Goal: Task Accomplishment & Management: Complete application form

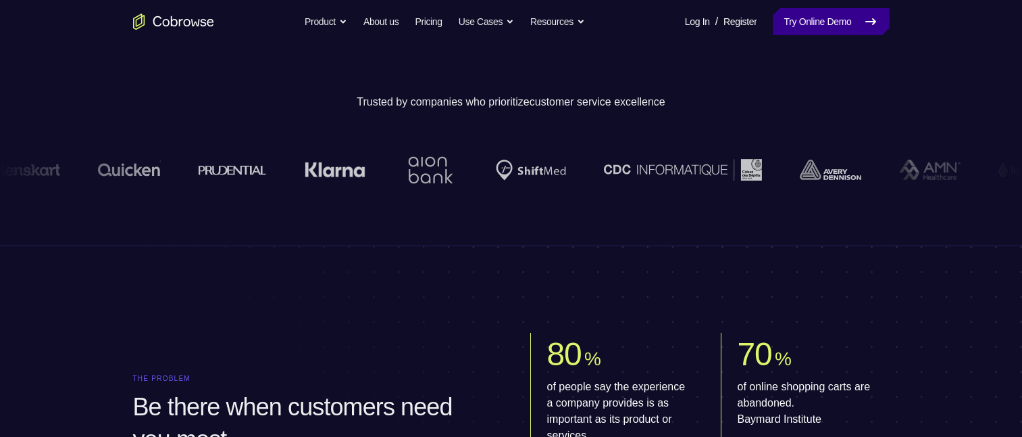
scroll to position [338, 0]
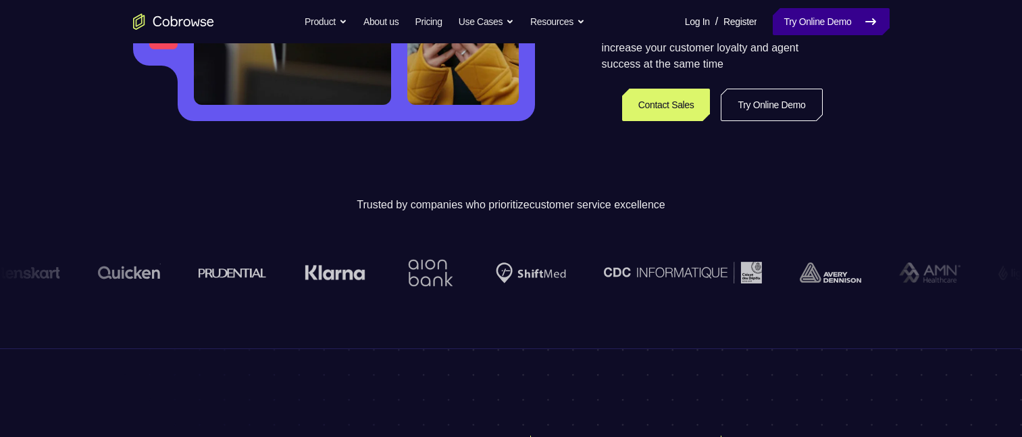
click at [781, 19] on link "Try Online Demo" at bounding box center [831, 21] width 116 height 27
click at [799, 16] on link "Try Online Demo" at bounding box center [831, 21] width 116 height 27
click at [800, 16] on link "Try Online Demo" at bounding box center [831, 21] width 116 height 27
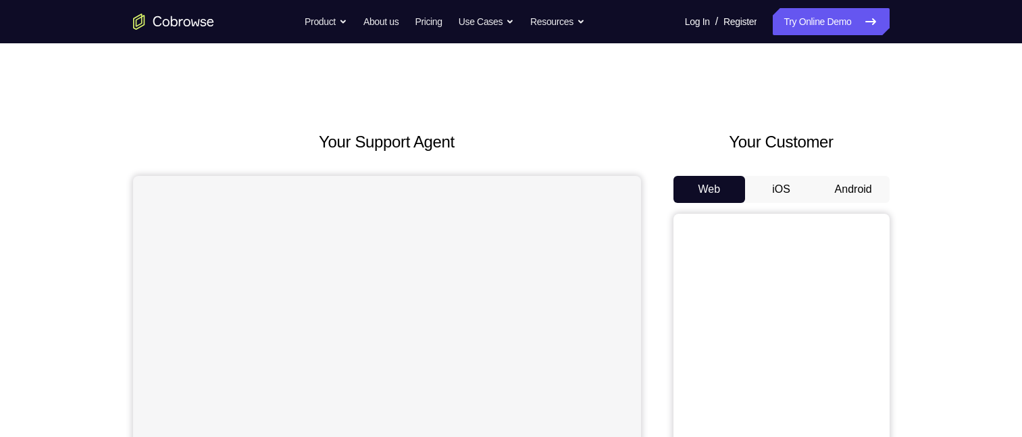
click at [860, 190] on button "Android" at bounding box center [854, 189] width 72 height 27
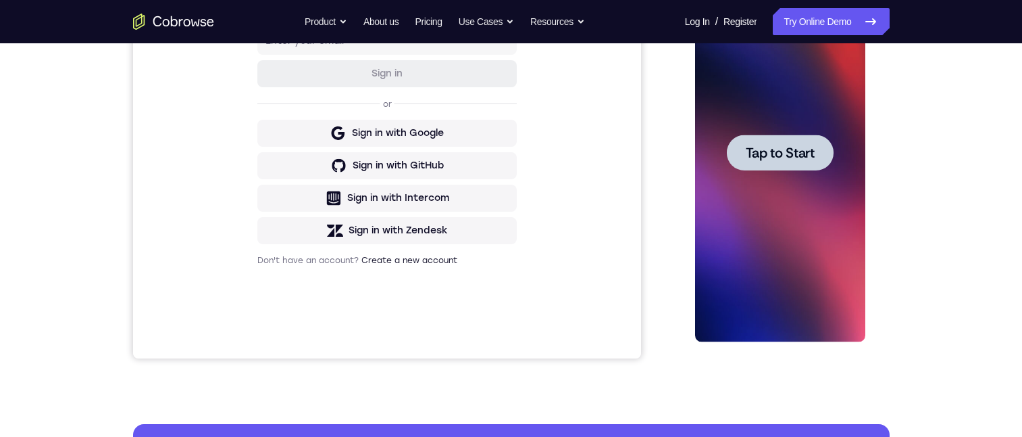
click at [777, 151] on span "Tap to Start" at bounding box center [780, 153] width 69 height 14
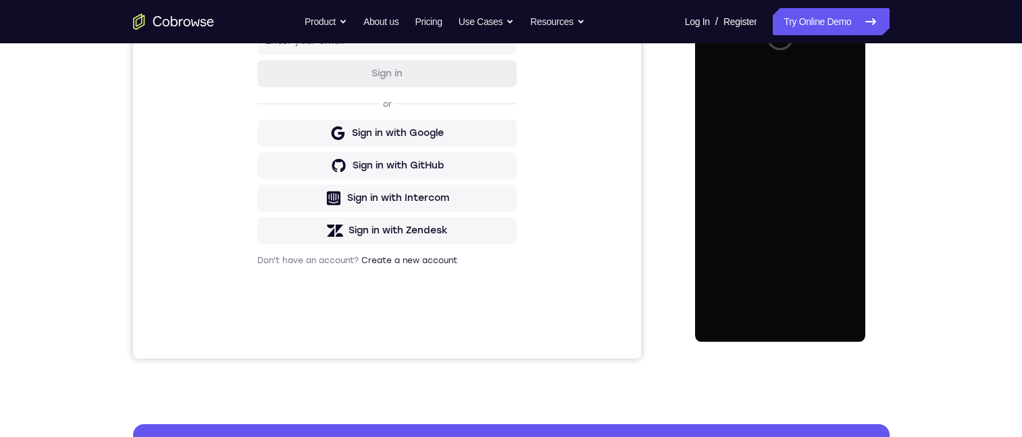
click at [777, 151] on div at bounding box center [780, 153] width 170 height 378
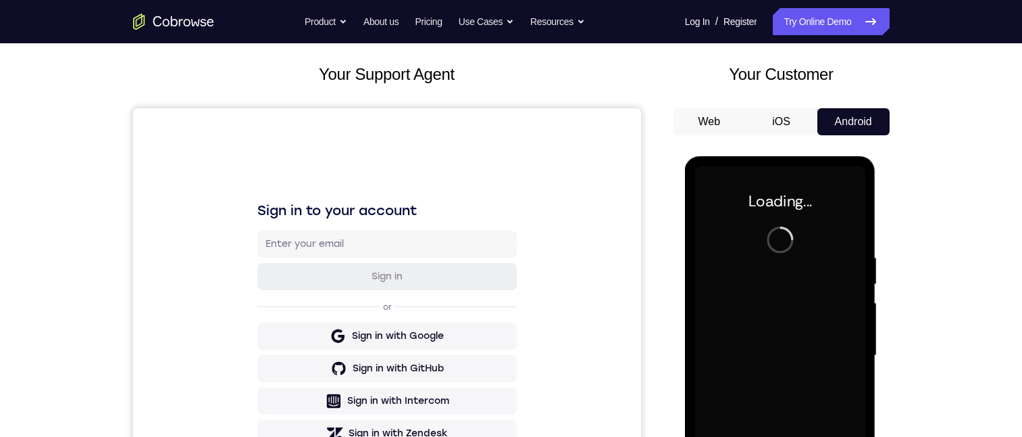
scroll to position [203, 0]
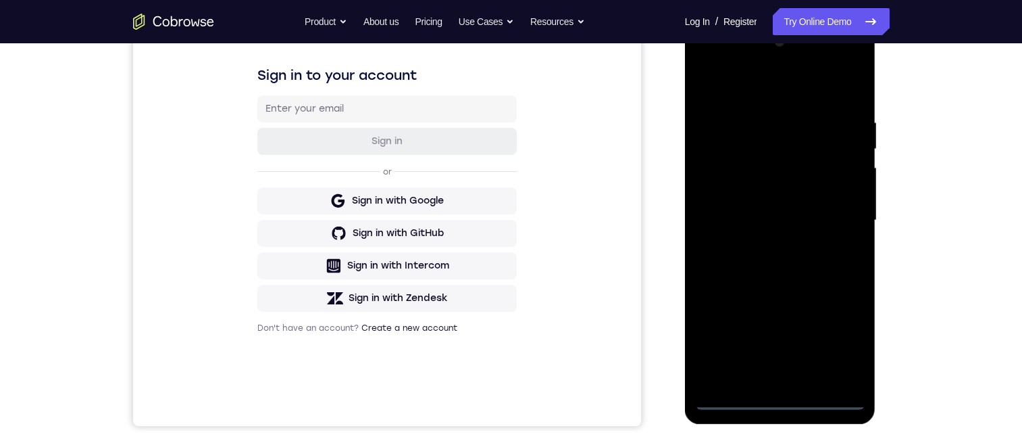
click at [783, 394] on div at bounding box center [780, 220] width 170 height 378
click at [836, 340] on div at bounding box center [780, 220] width 170 height 378
click at [835, 340] on div at bounding box center [780, 220] width 170 height 378
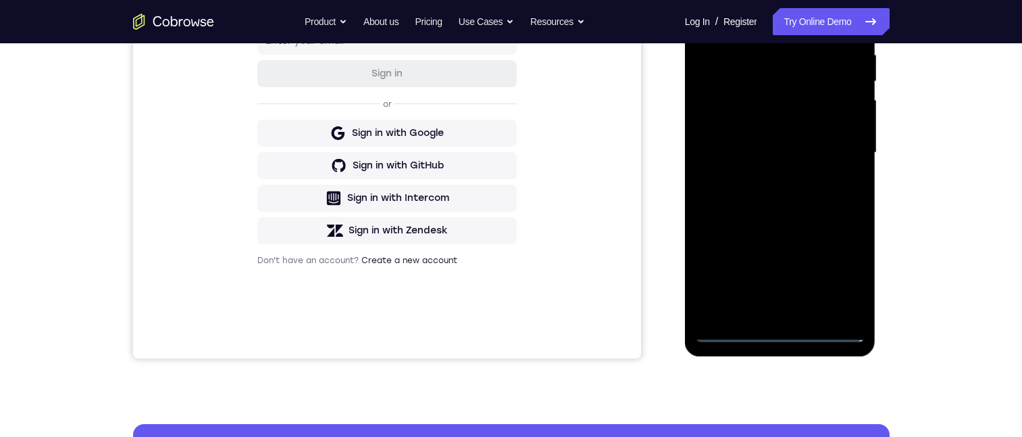
scroll to position [135, 0]
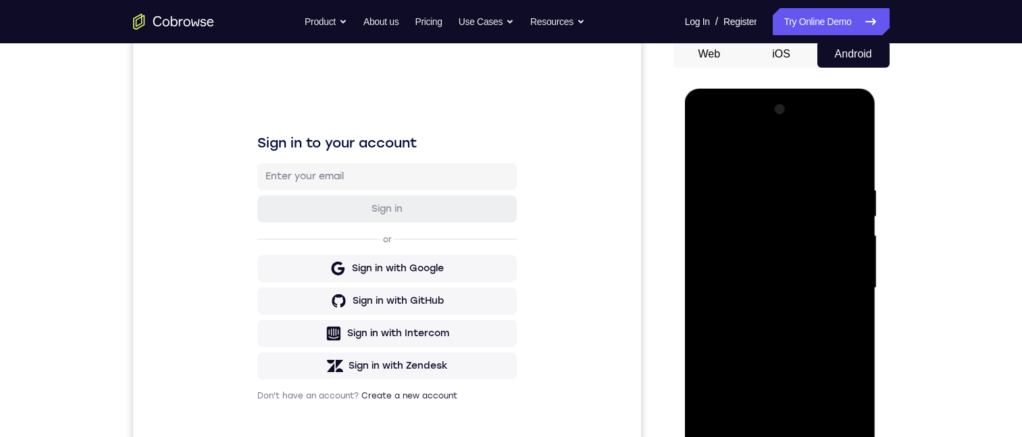
click at [746, 155] on div at bounding box center [780, 288] width 170 height 378
click at [761, 210] on div at bounding box center [780, 288] width 170 height 378
click at [838, 284] on div at bounding box center [780, 288] width 170 height 378
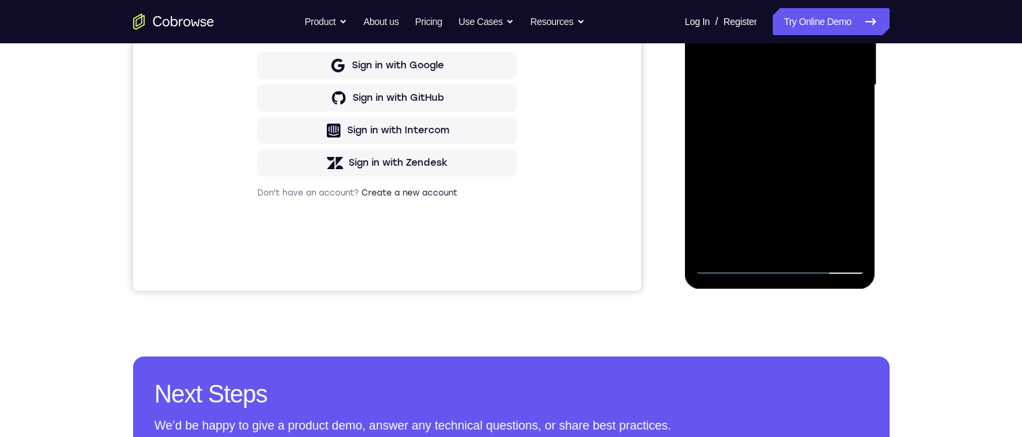
click at [762, 243] on div at bounding box center [780, 85] width 170 height 378
click at [762, 241] on div at bounding box center [780, 85] width 170 height 378
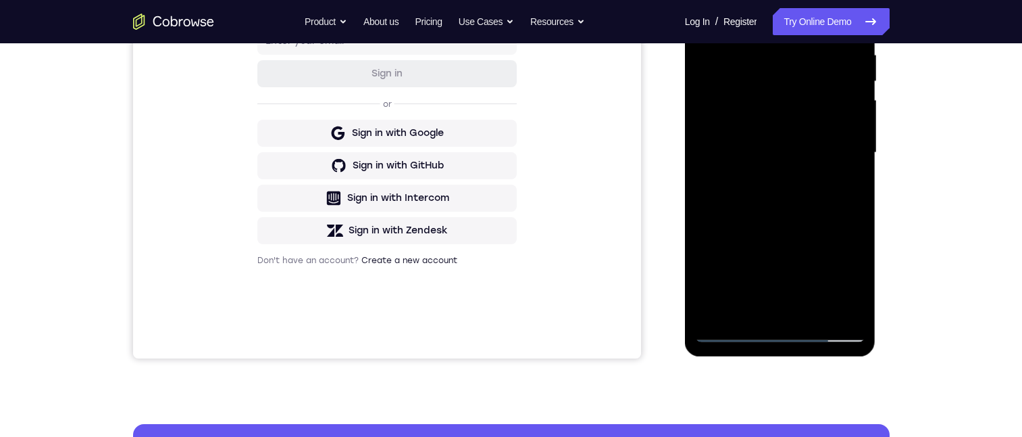
drag, startPoint x: 768, startPoint y: 143, endPoint x: 1187, endPoint y: 231, distance: 428.2
click at [768, 142] on div at bounding box center [780, 153] width 170 height 378
click at [770, 137] on div at bounding box center [780, 153] width 170 height 378
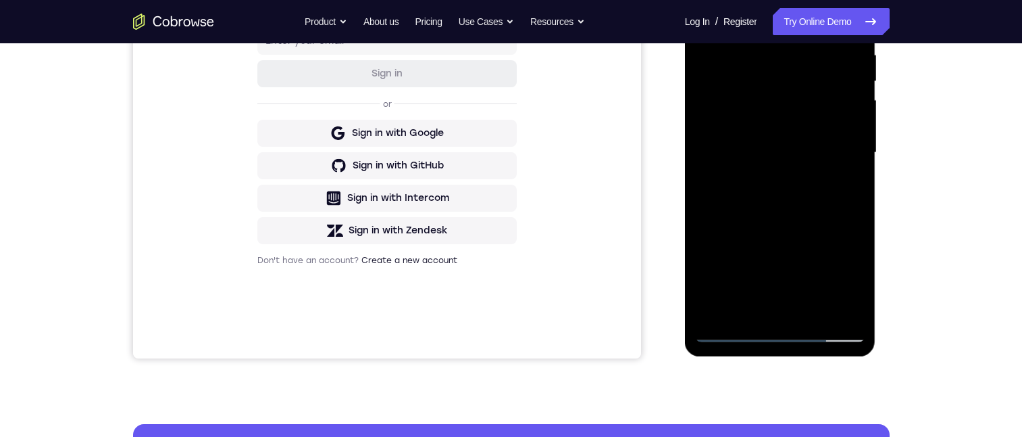
click at [776, 94] on div at bounding box center [780, 153] width 170 height 378
click at [766, 118] on div at bounding box center [780, 153] width 170 height 378
click at [766, 121] on div at bounding box center [780, 153] width 170 height 378
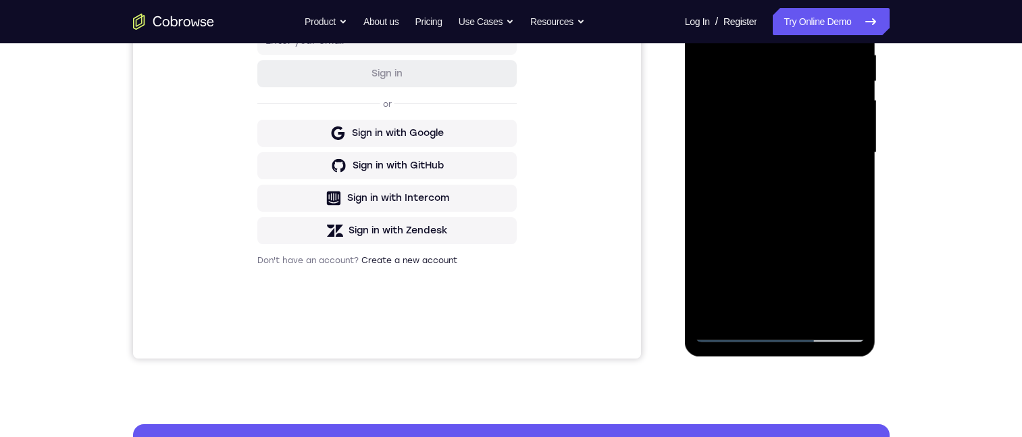
click at [836, 145] on div at bounding box center [780, 153] width 170 height 378
click at [800, 189] on div at bounding box center [780, 153] width 170 height 378
click at [771, 174] on div at bounding box center [780, 153] width 170 height 378
click at [810, 151] on div at bounding box center [780, 153] width 170 height 378
click at [801, 191] on div at bounding box center [780, 153] width 170 height 378
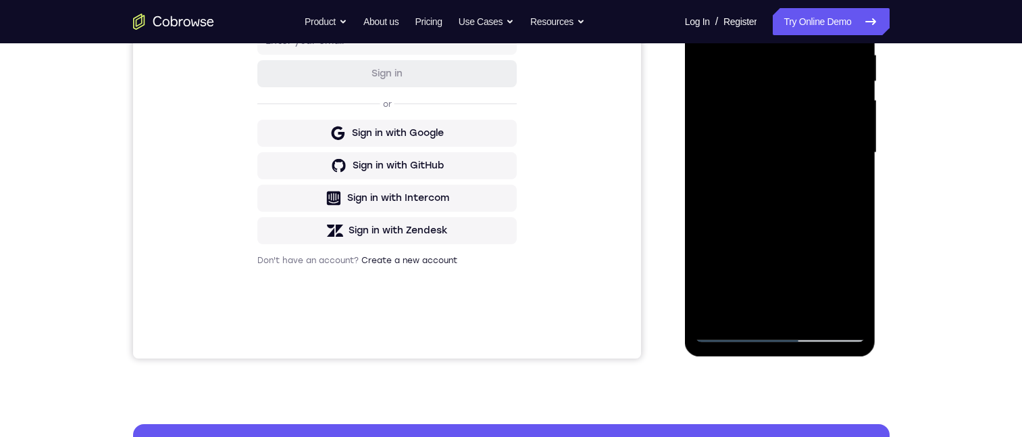
scroll to position [203, 0]
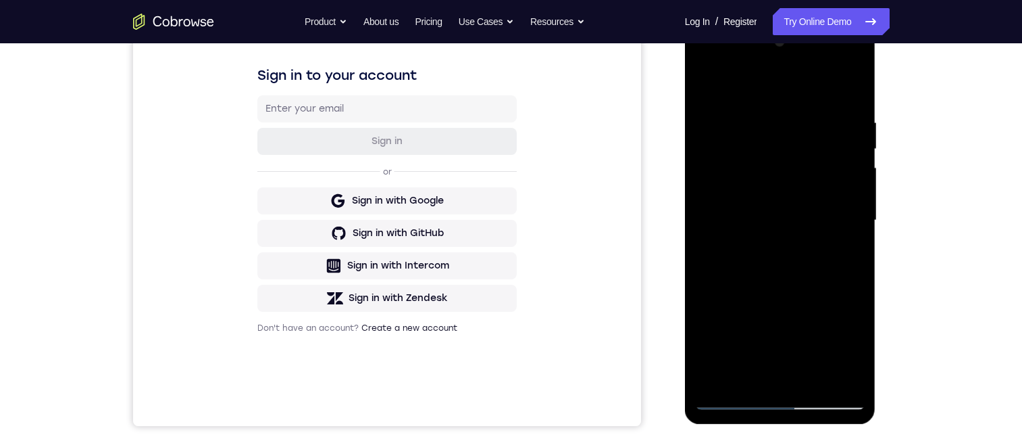
click at [799, 268] on div at bounding box center [780, 220] width 170 height 378
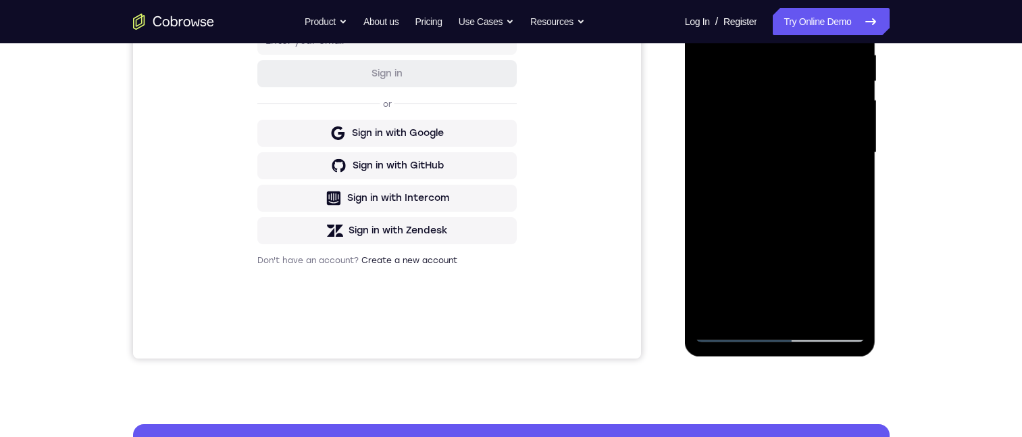
drag, startPoint x: 780, startPoint y: 221, endPoint x: 768, endPoint y: 143, distance: 79.3
click at [768, 143] on div at bounding box center [780, 153] width 170 height 378
drag, startPoint x: 773, startPoint y: 248, endPoint x: 801, endPoint y: 72, distance: 178.6
click at [787, 50] on div at bounding box center [780, 153] width 170 height 378
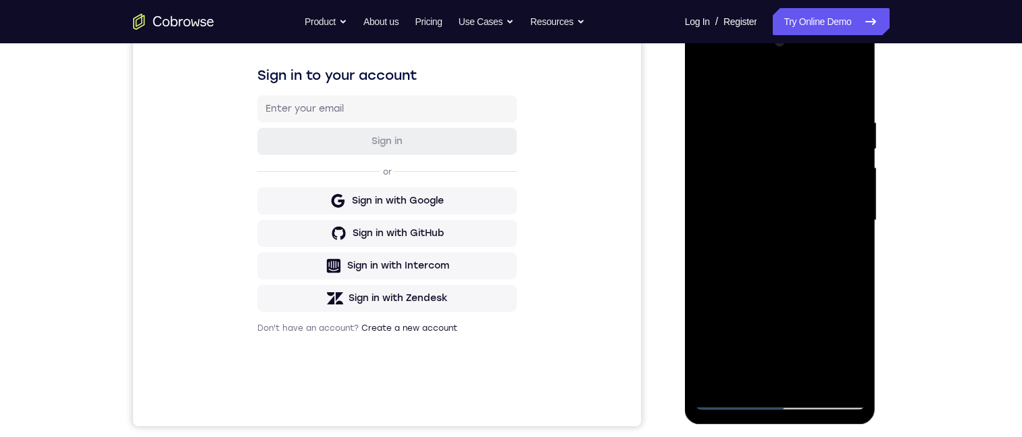
drag, startPoint x: 822, startPoint y: 350, endPoint x: 811, endPoint y: 244, distance: 106.6
click at [814, 241] on div at bounding box center [780, 220] width 170 height 378
click at [760, 234] on div at bounding box center [780, 220] width 170 height 378
click at [757, 234] on div at bounding box center [780, 220] width 170 height 378
click at [755, 237] on div at bounding box center [780, 220] width 170 height 378
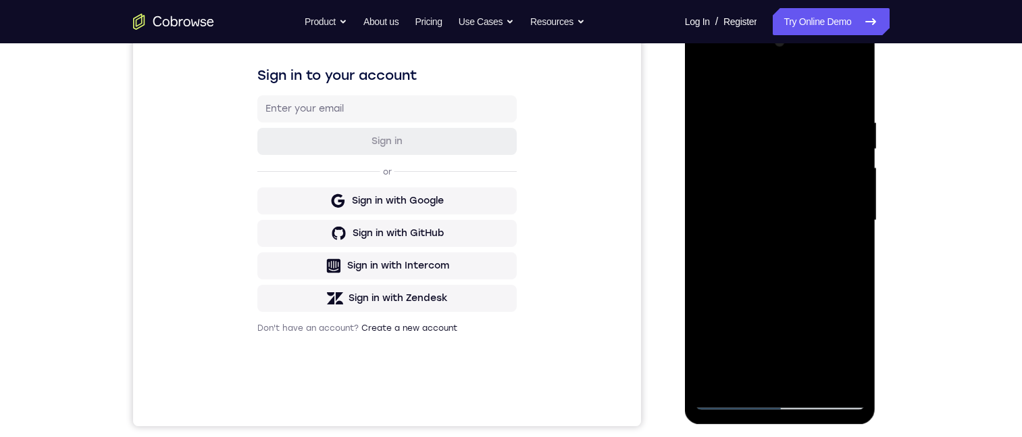
click at [755, 237] on div at bounding box center [780, 220] width 170 height 378
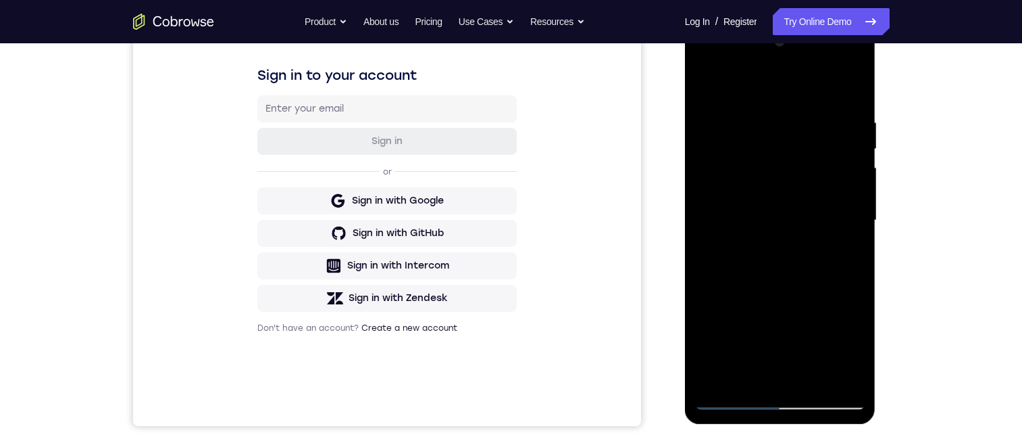
drag, startPoint x: 795, startPoint y: 270, endPoint x: 795, endPoint y: 116, distance: 153.4
click at [793, 115] on div at bounding box center [780, 220] width 170 height 378
drag, startPoint x: 814, startPoint y: 292, endPoint x: 810, endPoint y: 222, distance: 69.7
click at [803, 216] on div at bounding box center [780, 220] width 170 height 378
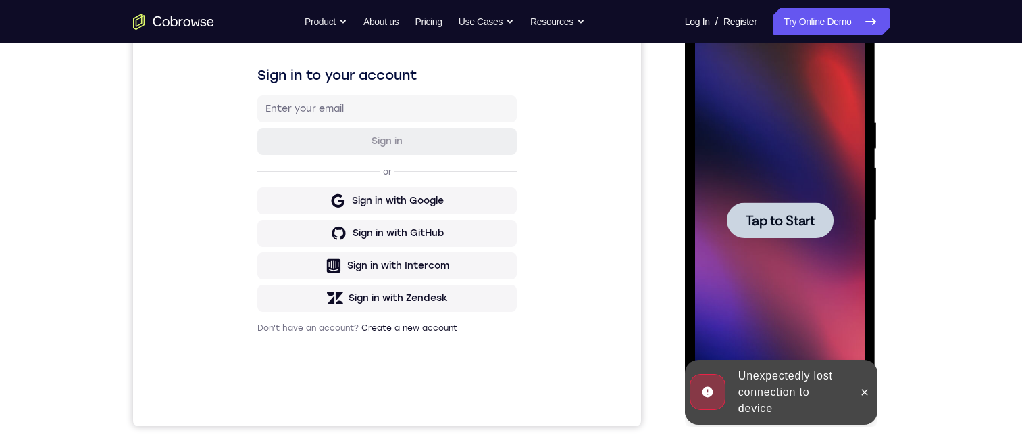
drag, startPoint x: 794, startPoint y: 343, endPoint x: 797, endPoint y: 253, distance: 89.3
click at [803, 276] on div at bounding box center [780, 220] width 170 height 378
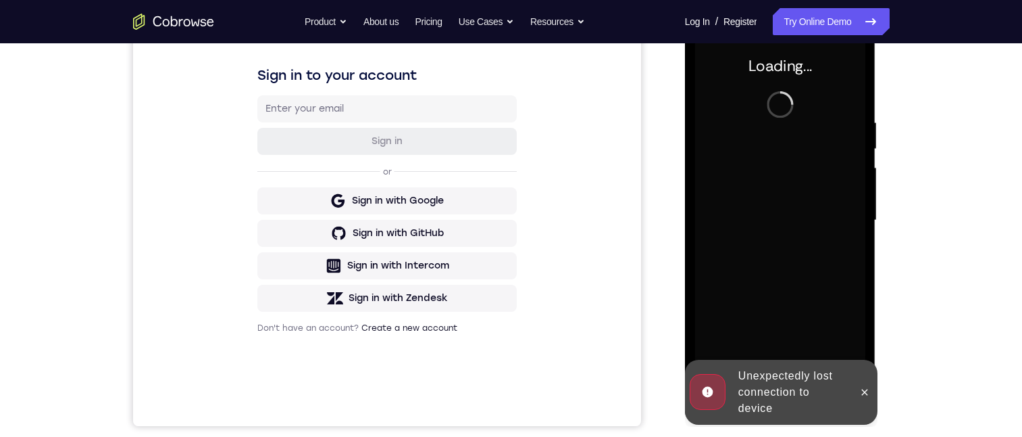
click at [389, 324] on link "Create a new account" at bounding box center [409, 327] width 96 height 9
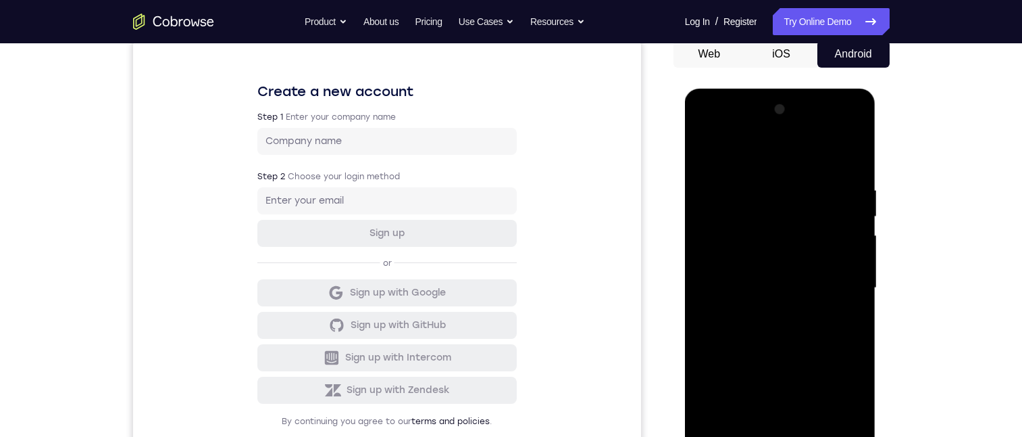
scroll to position [304, 0]
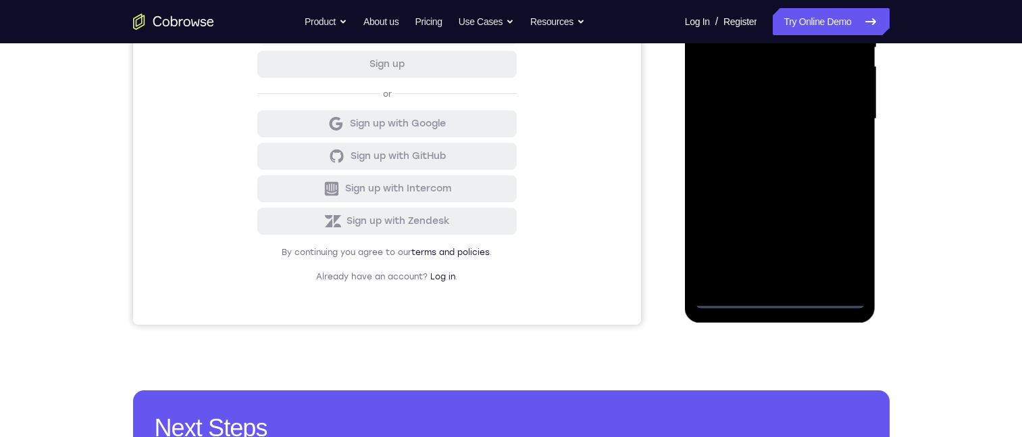
click at [778, 295] on div at bounding box center [780, 119] width 170 height 378
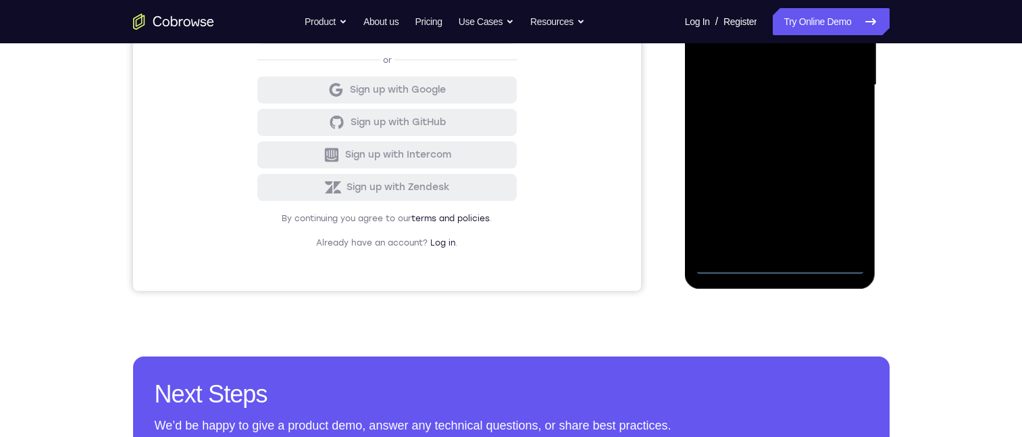
click at [784, 260] on div at bounding box center [780, 85] width 170 height 378
click at [833, 204] on div at bounding box center [780, 85] width 170 height 378
click at [836, 203] on div at bounding box center [780, 85] width 170 height 378
click at [739, 0] on div at bounding box center [780, 85] width 170 height 378
click at [738, 0] on div at bounding box center [780, 85] width 170 height 378
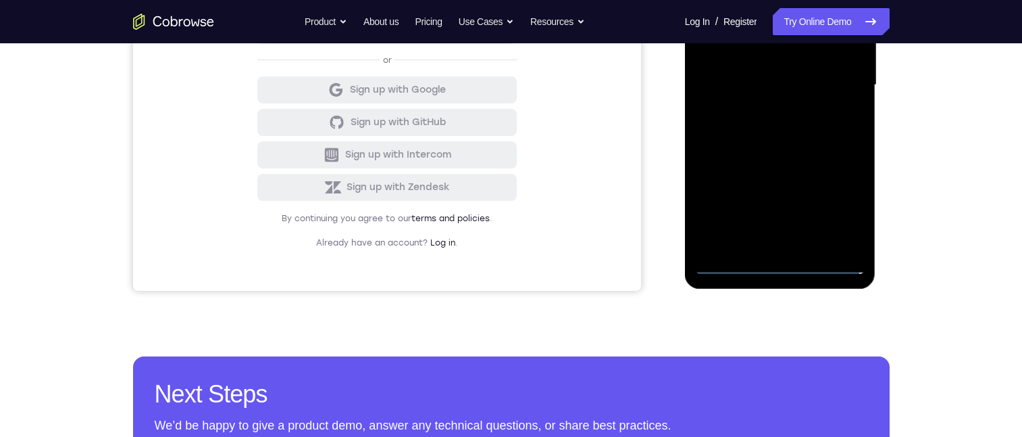
scroll to position [135, 0]
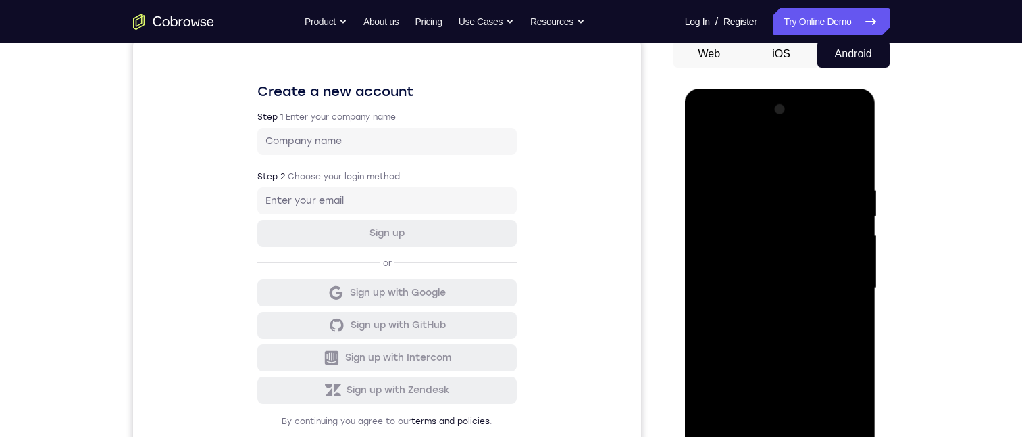
drag, startPoint x: 739, startPoint y: 152, endPoint x: 729, endPoint y: 136, distance: 19.1
click at [740, 152] on div at bounding box center [780, 288] width 170 height 378
click at [734, 147] on div at bounding box center [780, 288] width 170 height 378
click at [735, 150] on div at bounding box center [780, 288] width 170 height 378
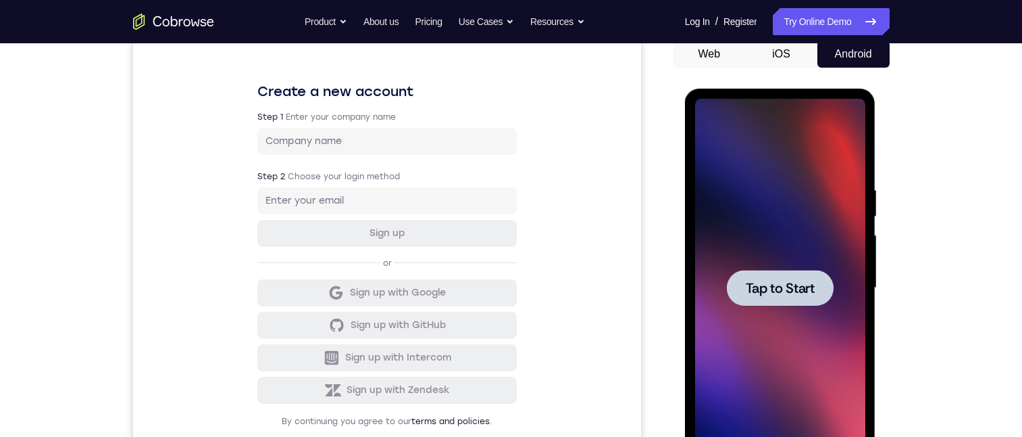
click at [800, 289] on span "Tap to Start" at bounding box center [780, 288] width 69 height 14
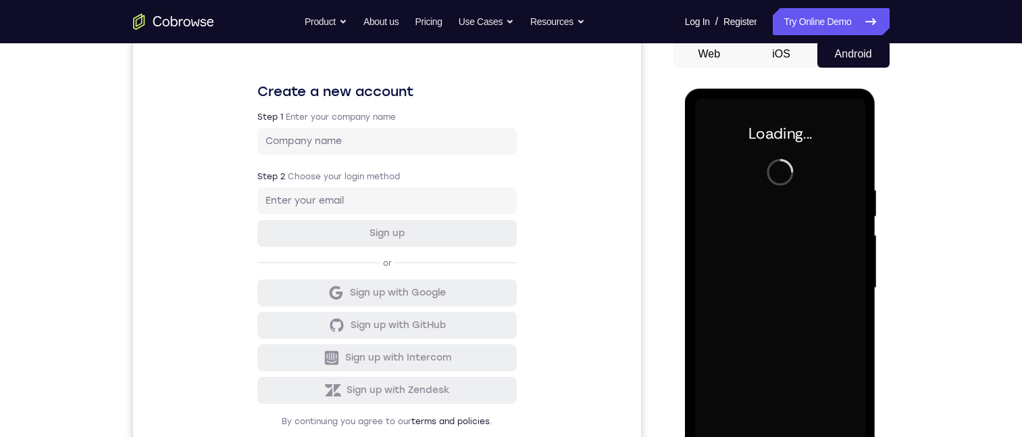
scroll to position [270, 0]
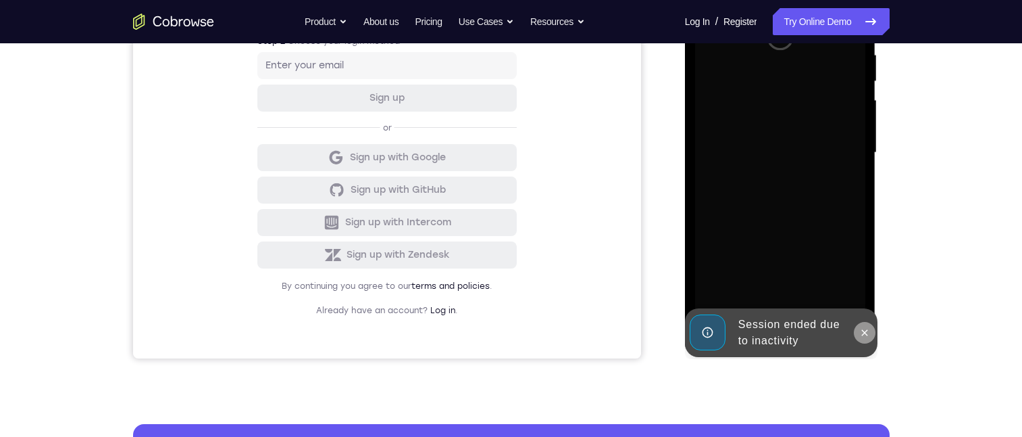
click at [868, 332] on icon at bounding box center [865, 332] width 11 height 11
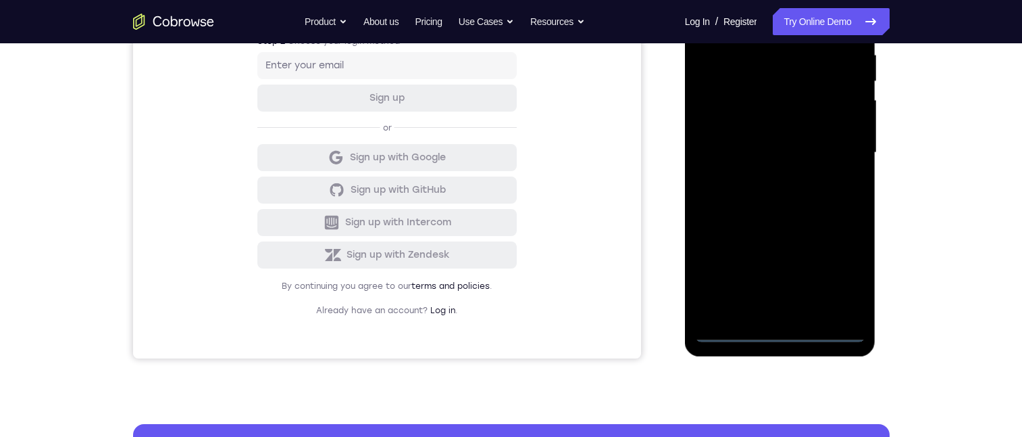
click at [777, 329] on div at bounding box center [780, 153] width 170 height 378
click at [781, 328] on div at bounding box center [780, 153] width 170 height 378
click at [842, 264] on div at bounding box center [780, 153] width 170 height 378
click at [763, 15] on div at bounding box center [780, 153] width 170 height 378
click at [849, 148] on div at bounding box center [780, 153] width 170 height 378
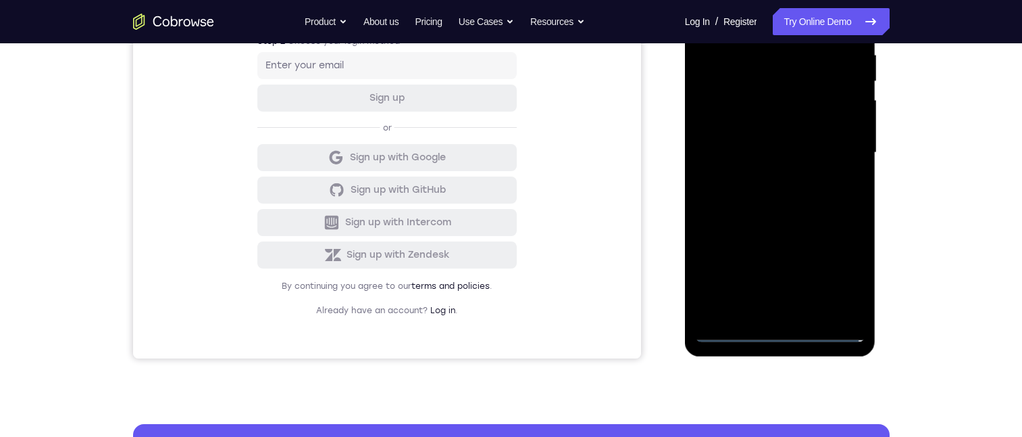
click at [765, 298] on div at bounding box center [780, 153] width 170 height 378
click at [765, 304] on div at bounding box center [780, 153] width 170 height 378
click at [765, 305] on div at bounding box center [780, 153] width 170 height 378
click at [768, 309] on div at bounding box center [780, 153] width 170 height 378
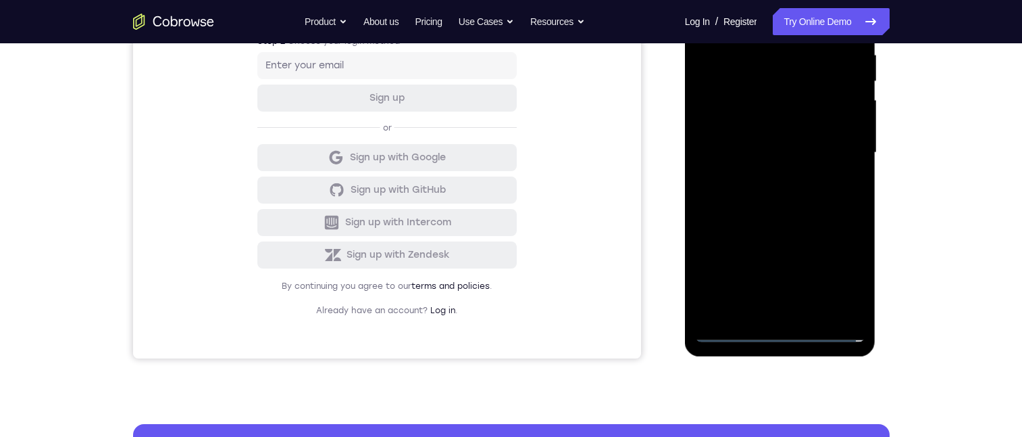
click at [770, 137] on div at bounding box center [780, 153] width 170 height 378
click at [768, 117] on div at bounding box center [780, 153] width 170 height 378
click at [763, 127] on div at bounding box center [780, 153] width 170 height 378
click at [819, 149] on div at bounding box center [780, 153] width 170 height 378
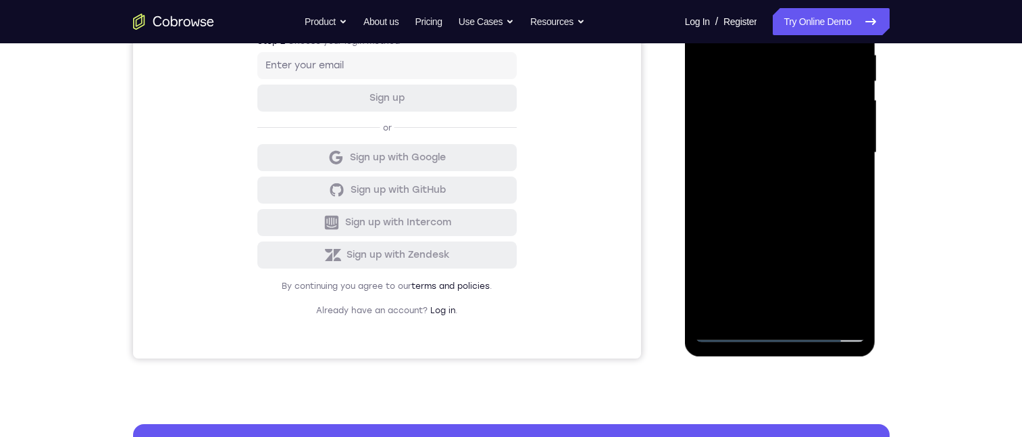
click at [812, 193] on div at bounding box center [780, 153] width 170 height 378
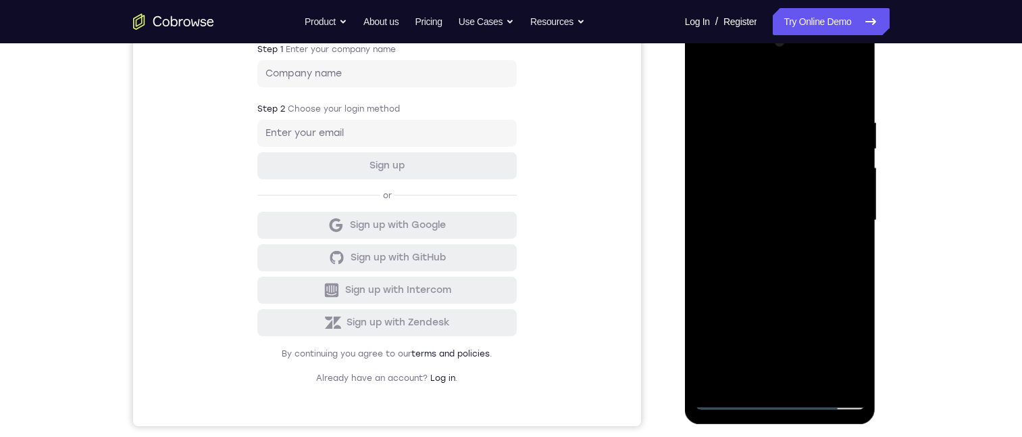
click at [795, 246] on div at bounding box center [780, 220] width 170 height 378
drag, startPoint x: 793, startPoint y: 259, endPoint x: 789, endPoint y: 136, distance: 123.0
click at [791, 114] on div at bounding box center [780, 220] width 170 height 378
drag, startPoint x: 791, startPoint y: 305, endPoint x: 789, endPoint y: 145, distance: 160.2
click at [789, 145] on div at bounding box center [780, 220] width 170 height 378
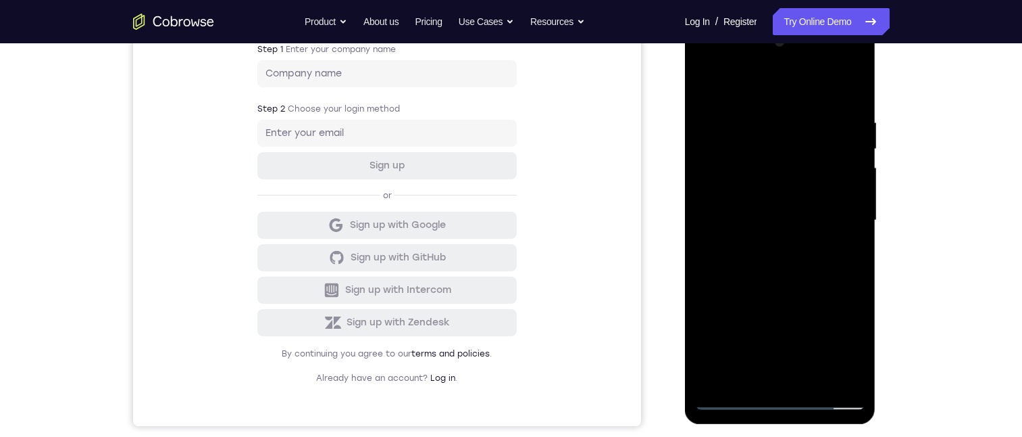
drag, startPoint x: 803, startPoint y: 312, endPoint x: 808, endPoint y: 167, distance: 144.7
click at [808, 167] on div at bounding box center [780, 220] width 170 height 378
click at [759, 203] on div at bounding box center [780, 220] width 170 height 378
click at [759, 201] on div at bounding box center [780, 220] width 170 height 378
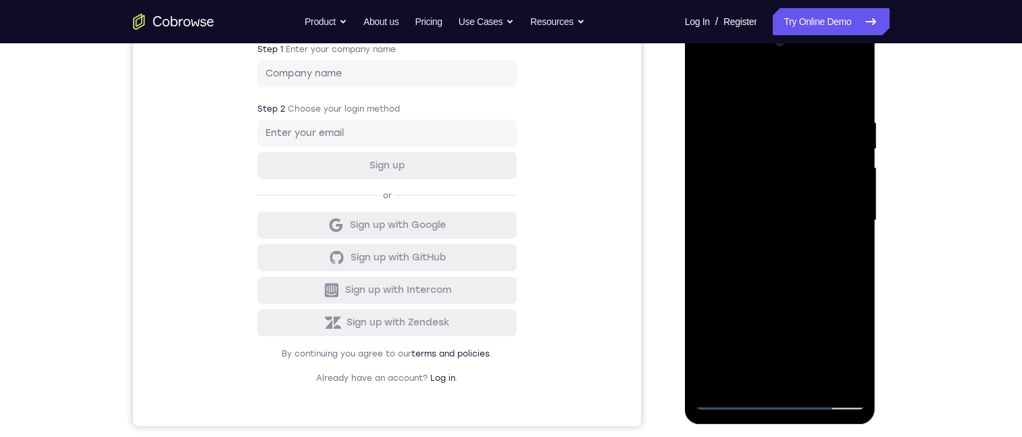
click at [759, 201] on div at bounding box center [780, 220] width 170 height 378
click at [754, 199] on div at bounding box center [780, 220] width 170 height 378
drag, startPoint x: 808, startPoint y: 218, endPoint x: 803, endPoint y: 131, distance: 87.3
click at [804, 92] on div at bounding box center [780, 220] width 170 height 378
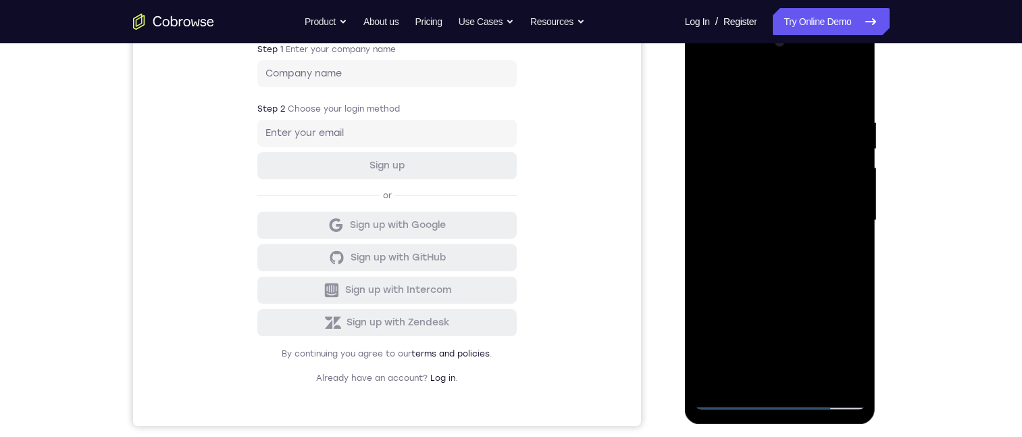
drag, startPoint x: 812, startPoint y: 245, endPoint x: 841, endPoint y: 184, distance: 67.4
click at [822, 173] on div at bounding box center [780, 220] width 170 height 378
click at [855, 219] on div at bounding box center [780, 220] width 170 height 378
drag, startPoint x: 797, startPoint y: 334, endPoint x: 794, endPoint y: 137, distance: 197.3
click at [794, 137] on div at bounding box center [780, 220] width 170 height 378
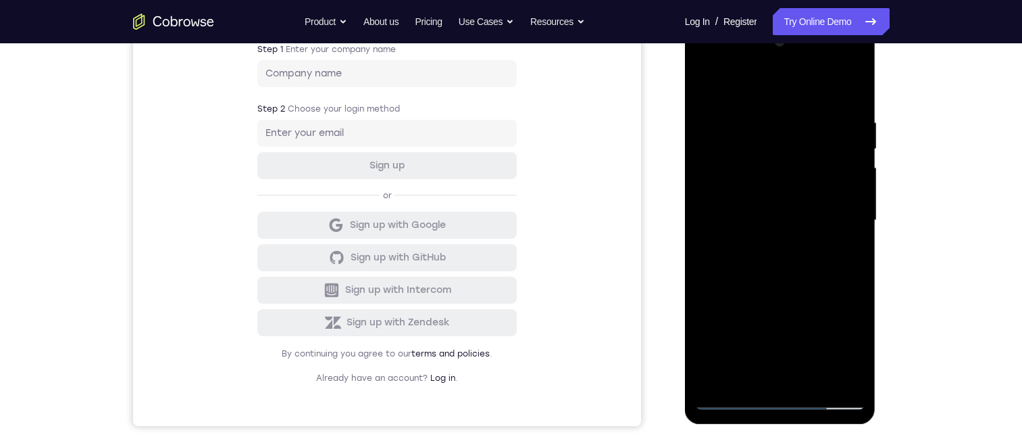
drag, startPoint x: 797, startPoint y: 294, endPoint x: 805, endPoint y: 130, distance: 164.4
click at [799, 126] on div at bounding box center [780, 220] width 170 height 378
drag, startPoint x: 814, startPoint y: 159, endPoint x: 808, endPoint y: 201, distance: 43.0
click at [818, 186] on div at bounding box center [780, 220] width 170 height 378
click at [799, 229] on div at bounding box center [780, 220] width 170 height 378
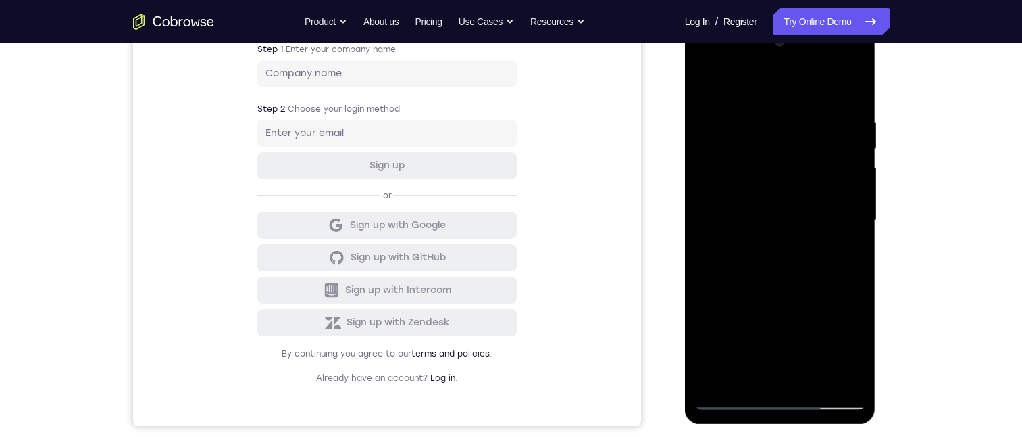
click at [799, 229] on div at bounding box center [780, 220] width 170 height 378
drag, startPoint x: 799, startPoint y: 229, endPoint x: 782, endPoint y: 226, distance: 17.1
click at [782, 226] on div at bounding box center [780, 220] width 170 height 378
click at [791, 224] on div at bounding box center [780, 220] width 170 height 378
drag, startPoint x: 828, startPoint y: 244, endPoint x: 827, endPoint y: 110, distance: 133.8
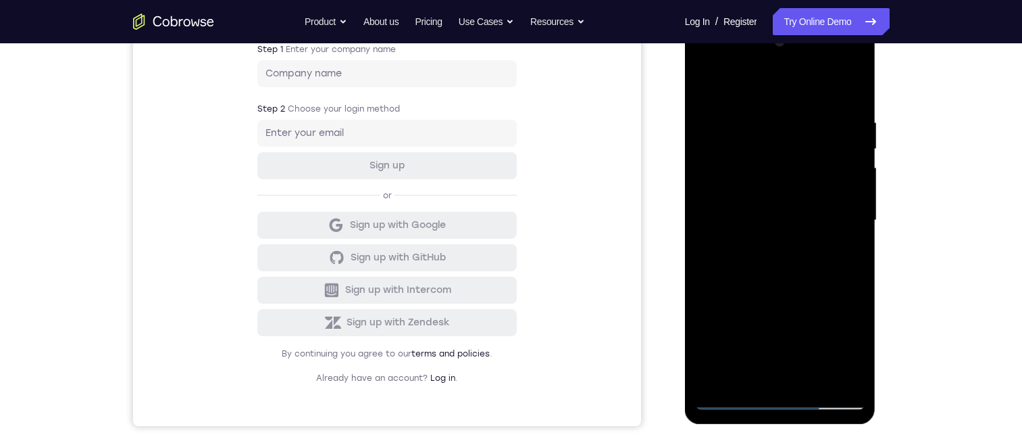
click at [827, 110] on div at bounding box center [780, 220] width 170 height 378
drag, startPoint x: 830, startPoint y: 269, endPoint x: 824, endPoint y: 149, distance: 119.8
click at [820, 151] on div at bounding box center [780, 220] width 170 height 378
drag, startPoint x: 841, startPoint y: 271, endPoint x: 846, endPoint y: 148, distance: 123.1
click at [842, 151] on div at bounding box center [780, 220] width 170 height 378
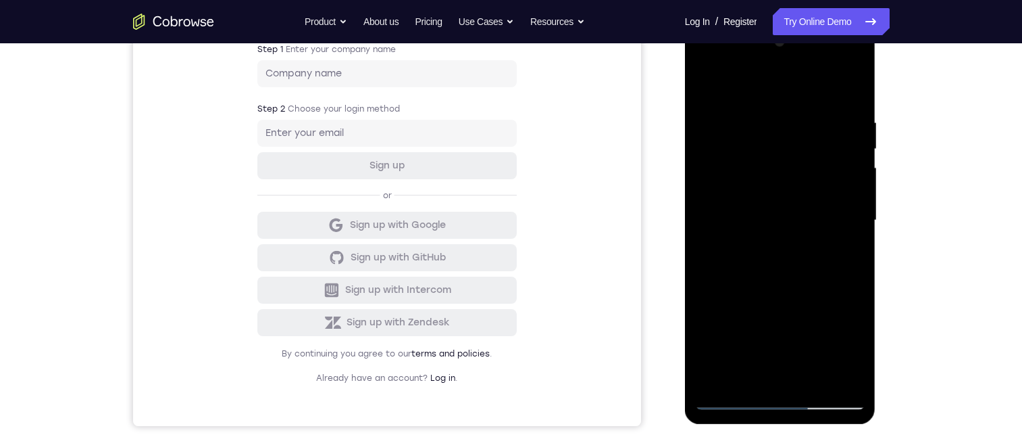
drag, startPoint x: 835, startPoint y: 305, endPoint x: 812, endPoint y: 157, distance: 149.9
click at [811, 147] on div at bounding box center [780, 220] width 170 height 378
drag, startPoint x: 783, startPoint y: 240, endPoint x: 820, endPoint y: 177, distance: 73.0
click at [820, 177] on div at bounding box center [780, 220] width 170 height 378
drag, startPoint x: 821, startPoint y: 286, endPoint x: 815, endPoint y: 203, distance: 83.3
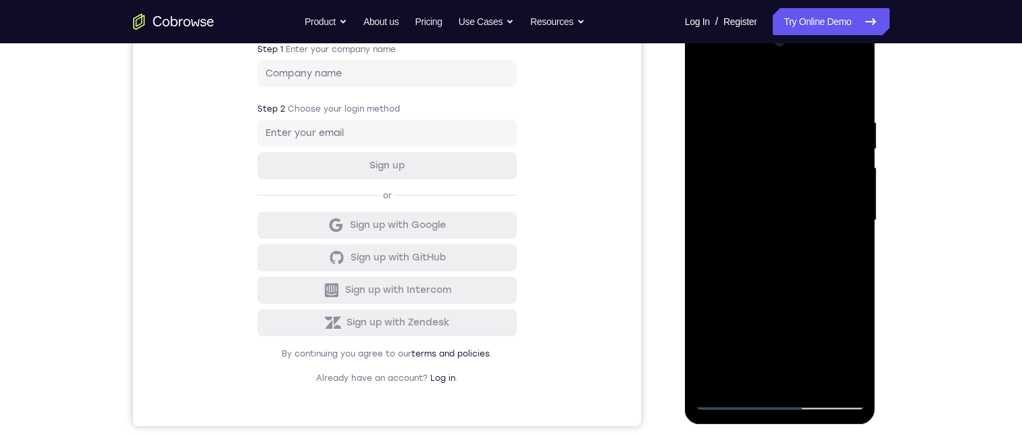
click at [815, 203] on div at bounding box center [780, 220] width 170 height 378
click at [716, 203] on div at bounding box center [780, 220] width 170 height 378
click at [715, 207] on div at bounding box center [780, 220] width 170 height 378
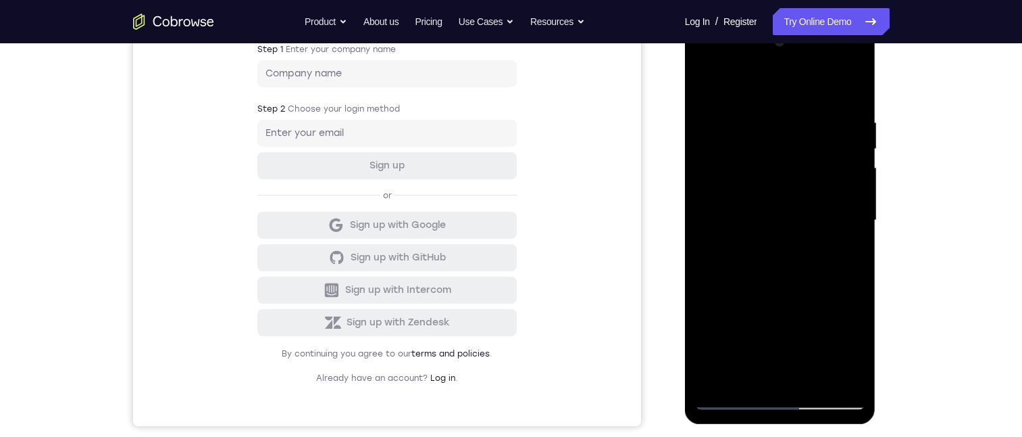
click at [707, 80] on div at bounding box center [780, 220] width 170 height 378
click at [708, 81] on div at bounding box center [780, 220] width 170 height 378
click at [711, 209] on div at bounding box center [780, 220] width 170 height 378
drag, startPoint x: 791, startPoint y: 237, endPoint x: 787, endPoint y: 151, distance: 85.9
click at [787, 139] on div at bounding box center [780, 220] width 170 height 378
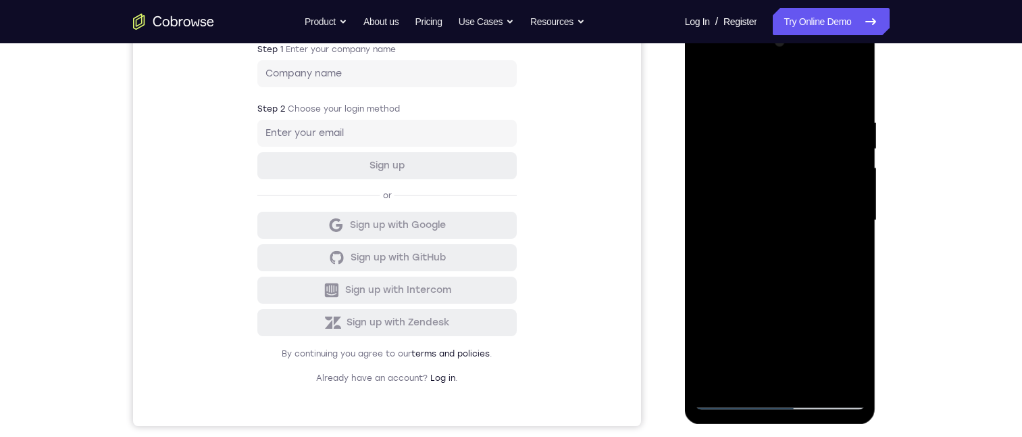
drag, startPoint x: 829, startPoint y: 249, endPoint x: 819, endPoint y: 162, distance: 87.8
click at [819, 162] on div at bounding box center [780, 220] width 170 height 378
drag, startPoint x: 839, startPoint y: 340, endPoint x: 826, endPoint y: 135, distance: 205.1
click at [826, 133] on div at bounding box center [780, 220] width 170 height 378
drag, startPoint x: 827, startPoint y: 307, endPoint x: 798, endPoint y: 145, distance: 164.1
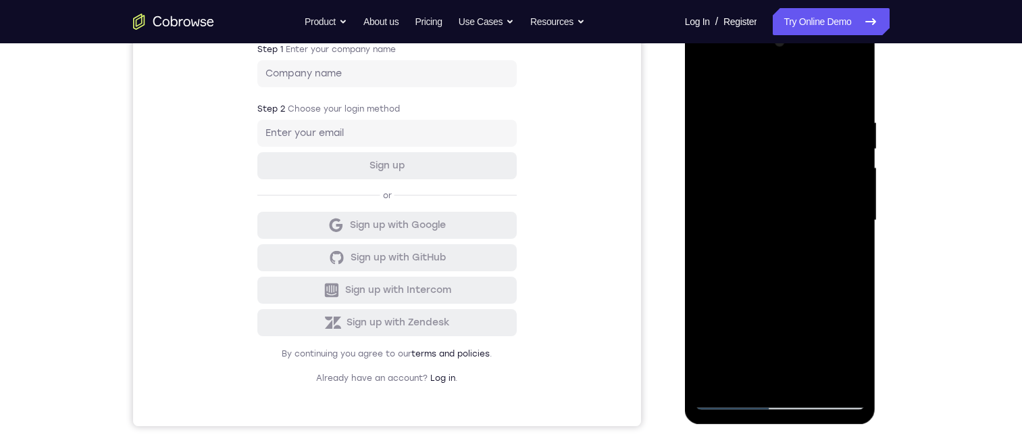
click at [797, 145] on div at bounding box center [780, 220] width 170 height 378
drag, startPoint x: 825, startPoint y: 299, endPoint x: 824, endPoint y: 143, distance: 156.1
click at [824, 143] on div at bounding box center [780, 220] width 170 height 378
drag, startPoint x: 838, startPoint y: 284, endPoint x: 841, endPoint y: 184, distance: 100.0
click at [841, 143] on div at bounding box center [780, 220] width 170 height 378
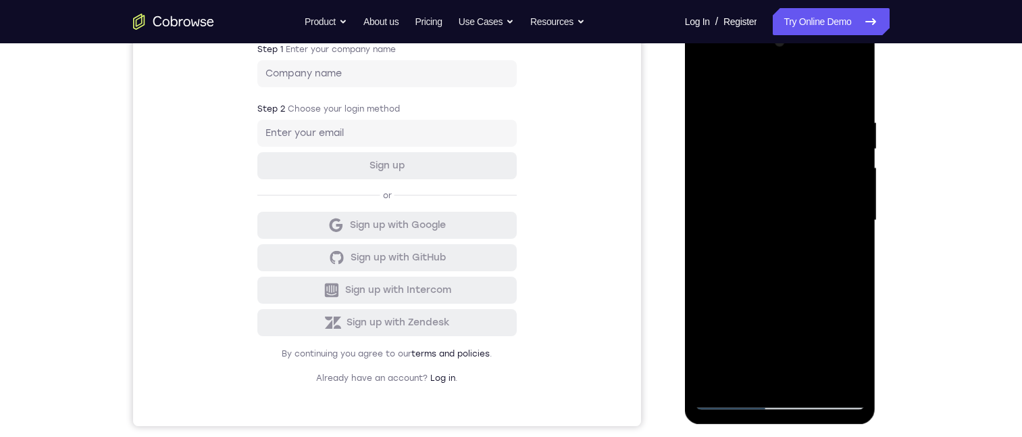
drag, startPoint x: 826, startPoint y: 334, endPoint x: 826, endPoint y: 248, distance: 86.5
click at [826, 248] on div at bounding box center [780, 220] width 170 height 378
drag, startPoint x: 826, startPoint y: 299, endPoint x: 843, endPoint y: 107, distance: 192.7
click at [843, 107] on div at bounding box center [780, 220] width 170 height 378
click at [789, 332] on div at bounding box center [780, 220] width 170 height 378
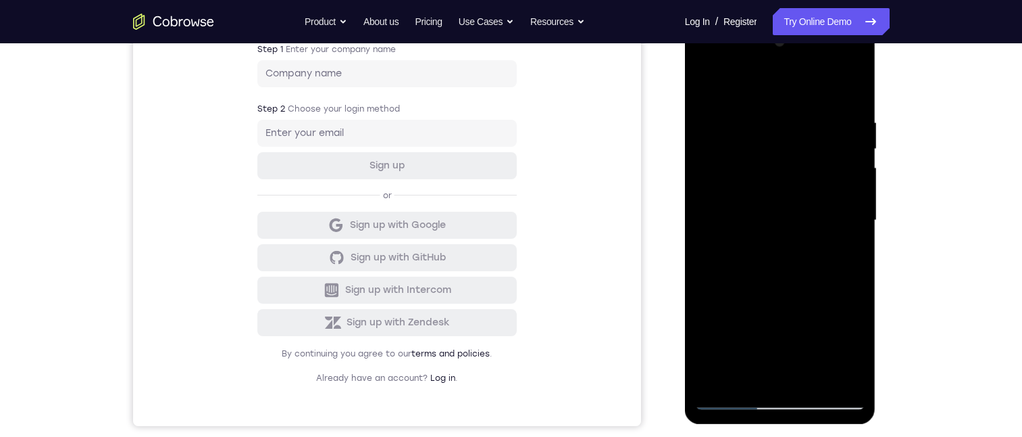
drag, startPoint x: 821, startPoint y: 316, endPoint x: 812, endPoint y: 184, distance: 132.1
click at [835, 134] on div at bounding box center [780, 220] width 170 height 378
drag, startPoint x: 814, startPoint y: 264, endPoint x: 812, endPoint y: 193, distance: 71.0
click at [819, 172] on div at bounding box center [780, 220] width 170 height 378
drag, startPoint x: 819, startPoint y: 295, endPoint x: 816, endPoint y: 210, distance: 85.2
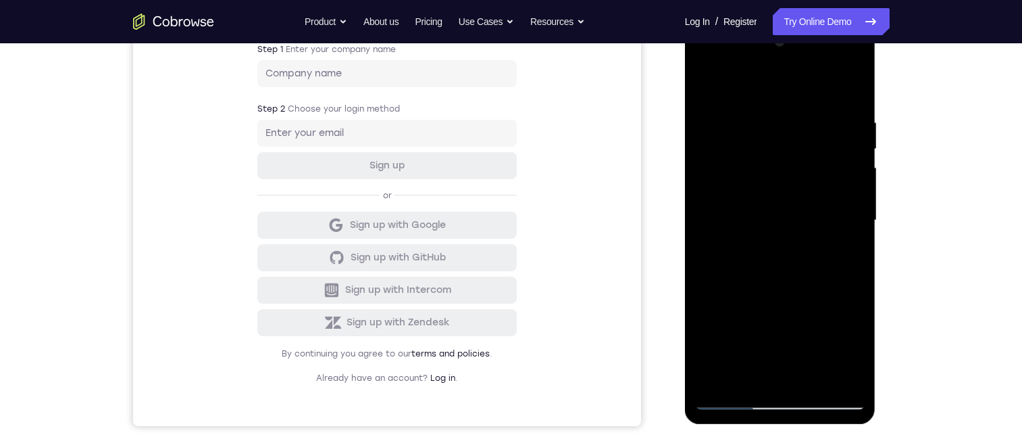
click at [832, 169] on div at bounding box center [780, 220] width 170 height 378
drag, startPoint x: 822, startPoint y: 283, endPoint x: 814, endPoint y: 124, distance: 159.7
click at [819, 113] on div at bounding box center [780, 220] width 170 height 378
drag, startPoint x: 810, startPoint y: 289, endPoint x: 795, endPoint y: 224, distance: 67.2
click at [809, 207] on div at bounding box center [780, 220] width 170 height 378
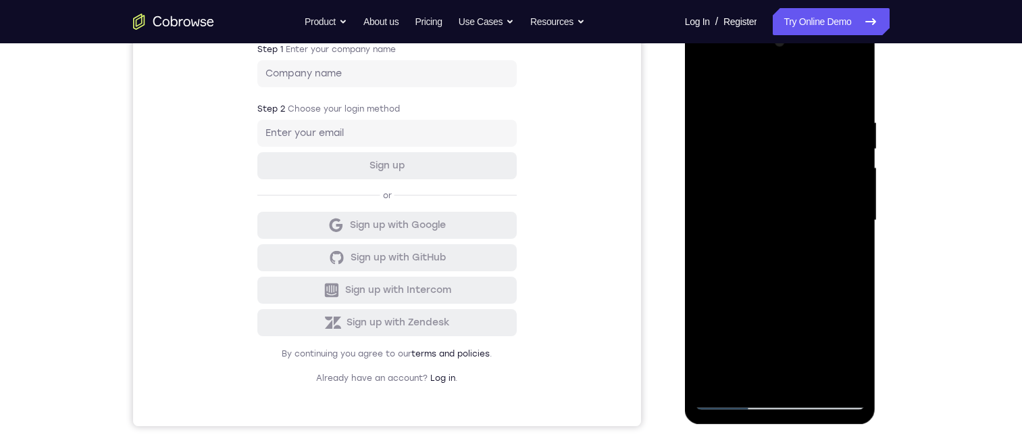
click at [718, 285] on div at bounding box center [780, 220] width 170 height 378
drag, startPoint x: 833, startPoint y: 313, endPoint x: 827, endPoint y: 226, distance: 86.7
click at [826, 226] on div at bounding box center [780, 220] width 170 height 378
drag, startPoint x: 818, startPoint y: 303, endPoint x: 810, endPoint y: 114, distance: 189.4
click at [810, 114] on div at bounding box center [780, 220] width 170 height 378
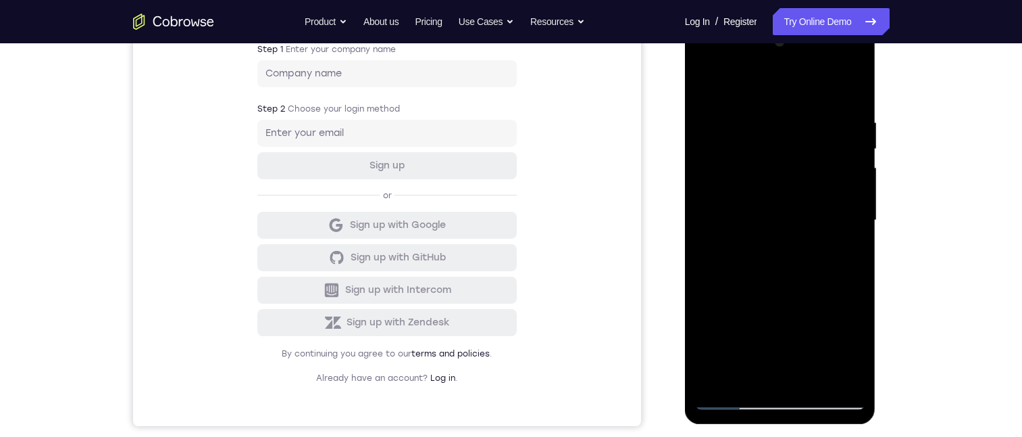
drag, startPoint x: 830, startPoint y: 316, endPoint x: 828, endPoint y: 218, distance: 98.7
click at [828, 218] on div at bounding box center [780, 220] width 170 height 378
drag, startPoint x: 811, startPoint y: 298, endPoint x: 803, endPoint y: 124, distance: 173.8
click at [803, 126] on div at bounding box center [780, 220] width 170 height 378
drag, startPoint x: 819, startPoint y: 304, endPoint x: 862, endPoint y: 207, distance: 106.5
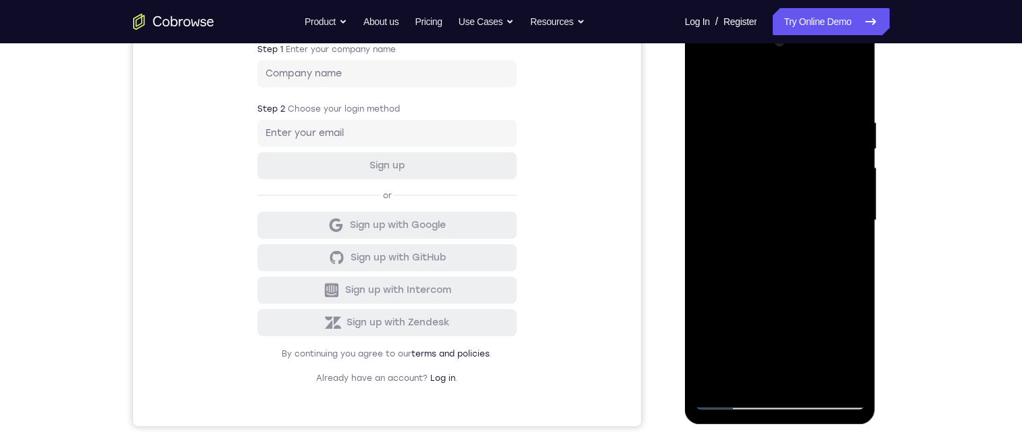
click at [846, 212] on div at bounding box center [780, 220] width 170 height 378
click at [855, 153] on div at bounding box center [780, 220] width 170 height 378
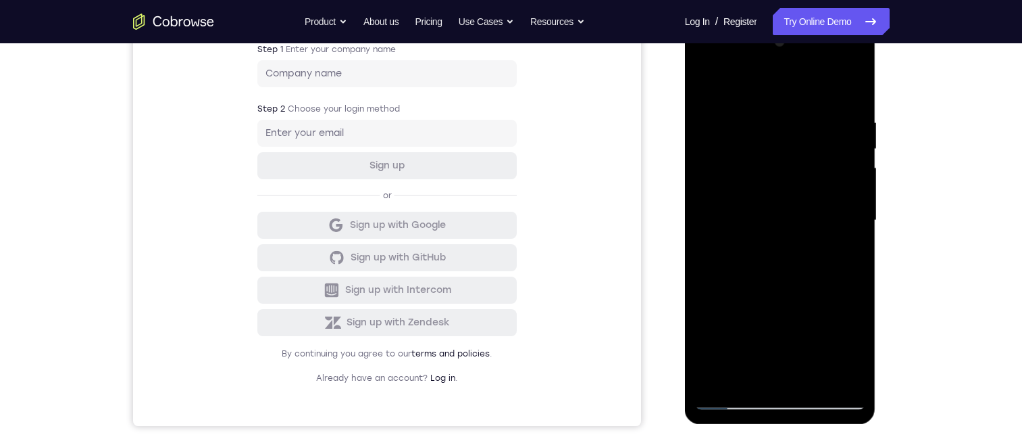
click at [855, 154] on div at bounding box center [780, 220] width 170 height 378
click at [857, 156] on div at bounding box center [780, 220] width 170 height 378
click at [857, 157] on div at bounding box center [780, 220] width 170 height 378
drag, startPoint x: 833, startPoint y: 281, endPoint x: 803, endPoint y: 110, distance: 173.5
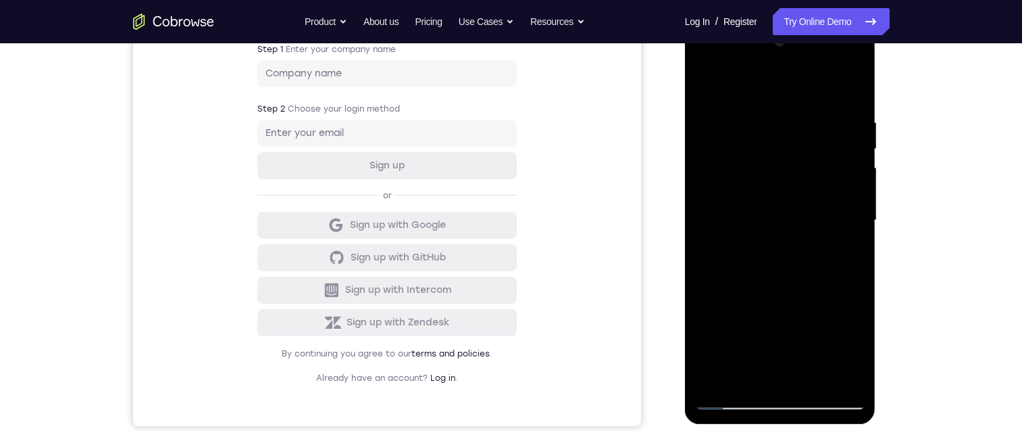
click at [802, 111] on div at bounding box center [780, 220] width 170 height 378
drag, startPoint x: 834, startPoint y: 338, endPoint x: 822, endPoint y: 294, distance: 45.6
click at [822, 294] on div at bounding box center [780, 220] width 170 height 378
drag, startPoint x: 805, startPoint y: 302, endPoint x: 796, endPoint y: 118, distance: 184.7
click at [796, 118] on div at bounding box center [780, 220] width 170 height 378
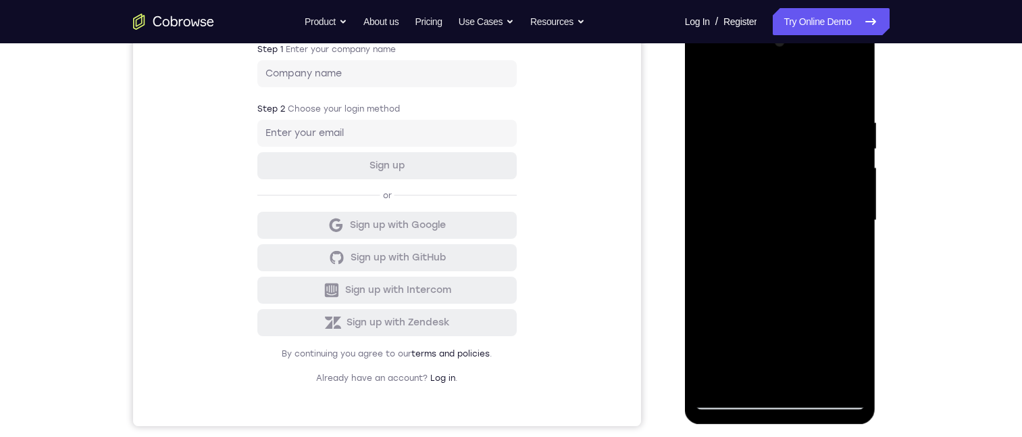
drag, startPoint x: 804, startPoint y: 260, endPoint x: 773, endPoint y: 74, distance: 189.1
click at [773, 74] on div at bounding box center [780, 220] width 170 height 378
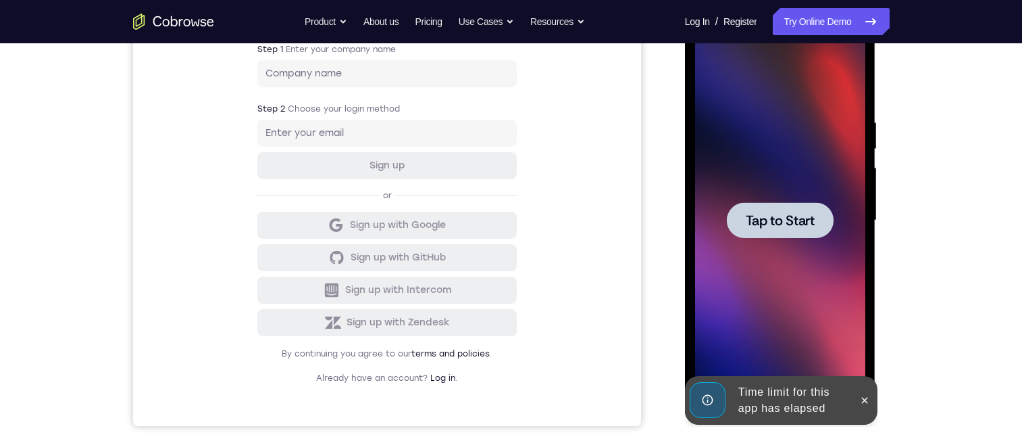
drag, startPoint x: 801, startPoint y: 253, endPoint x: 790, endPoint y: 226, distance: 29.4
click at [792, 21] on div "Tap to Start" at bounding box center [780, 21] width 191 height 0
click at [790, 225] on span "Tap to Start" at bounding box center [780, 221] width 69 height 14
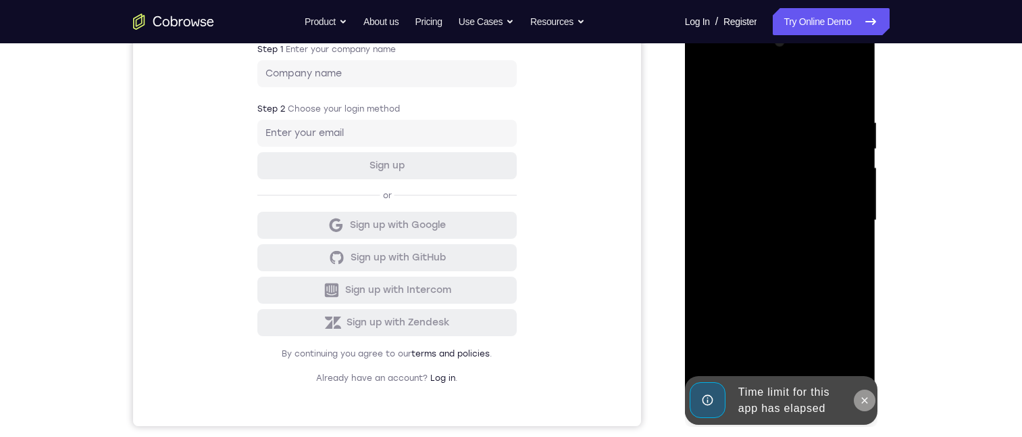
click at [863, 399] on icon at bounding box center [865, 400] width 6 height 6
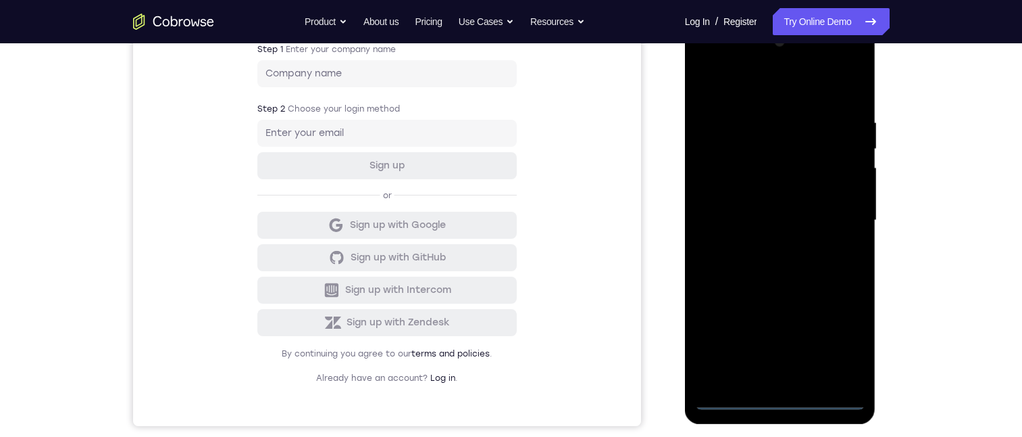
click at [781, 398] on div at bounding box center [780, 220] width 170 height 378
click at [844, 332] on div at bounding box center [780, 220] width 170 height 378
click at [755, 86] on div at bounding box center [780, 220] width 170 height 378
click at [839, 207] on div at bounding box center [780, 220] width 170 height 378
click at [762, 239] on div at bounding box center [780, 220] width 170 height 378
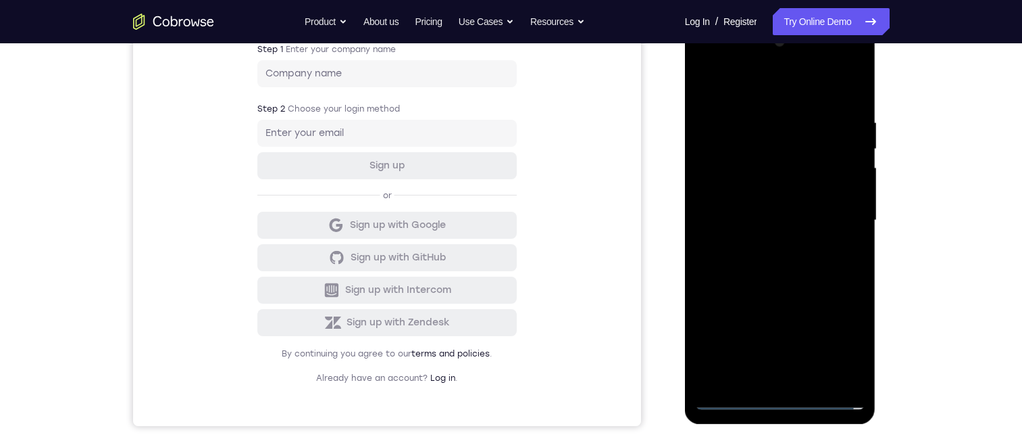
click at [754, 201] on div at bounding box center [780, 220] width 170 height 378
click at [705, 187] on div at bounding box center [780, 220] width 170 height 378
click at [847, 218] on div at bounding box center [780, 220] width 170 height 378
click at [789, 251] on div at bounding box center [780, 220] width 170 height 378
click at [784, 233] on div at bounding box center [780, 220] width 170 height 378
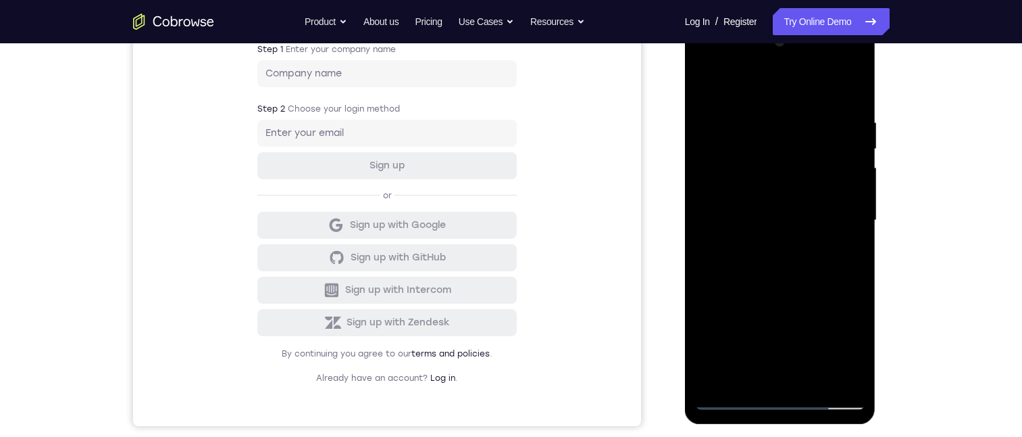
click at [811, 218] on div at bounding box center [780, 220] width 170 height 378
click at [796, 262] on div at bounding box center [780, 220] width 170 height 378
click at [805, 245] on div at bounding box center [780, 220] width 170 height 378
drag, startPoint x: 811, startPoint y: 313, endPoint x: 738, endPoint y: 234, distance: 107.1
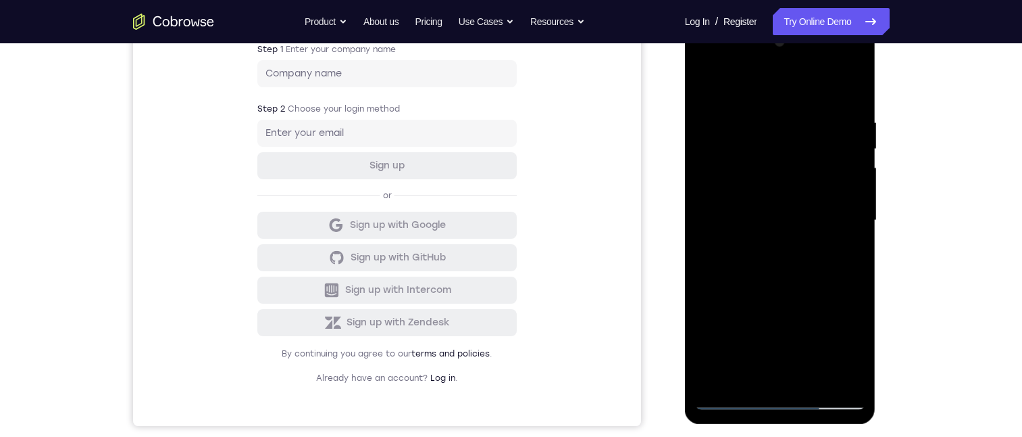
click at [801, 192] on div at bounding box center [780, 220] width 170 height 378
click at [717, 240] on div at bounding box center [780, 220] width 170 height 378
drag, startPoint x: 811, startPoint y: 295, endPoint x: 812, endPoint y: 151, distance: 144.6
click at [805, 151] on div at bounding box center [780, 220] width 170 height 378
drag, startPoint x: 821, startPoint y: 251, endPoint x: 828, endPoint y: 196, distance: 55.9
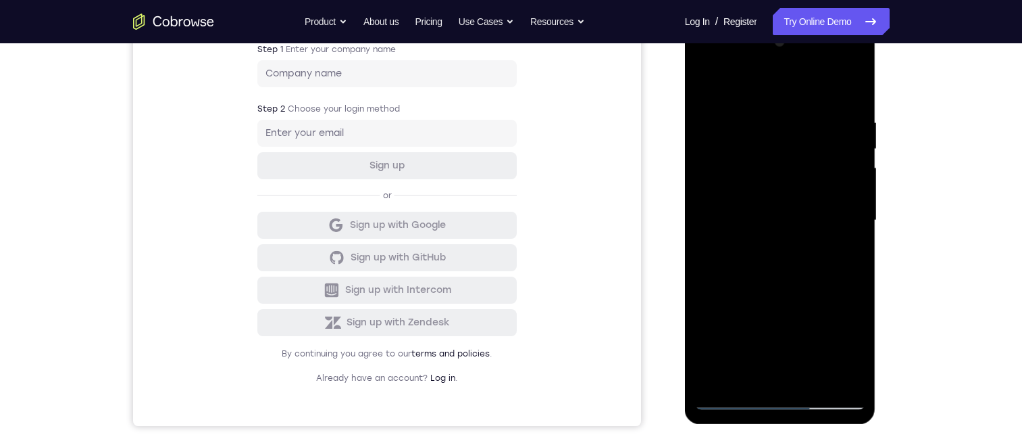
click at [822, 148] on div at bounding box center [780, 220] width 170 height 378
click at [784, 318] on div at bounding box center [780, 220] width 170 height 378
drag, startPoint x: 831, startPoint y: 320, endPoint x: 818, endPoint y: 278, distance: 44.7
click at [818, 278] on div at bounding box center [780, 220] width 170 height 378
drag, startPoint x: 841, startPoint y: 320, endPoint x: 849, endPoint y: 199, distance: 120.6
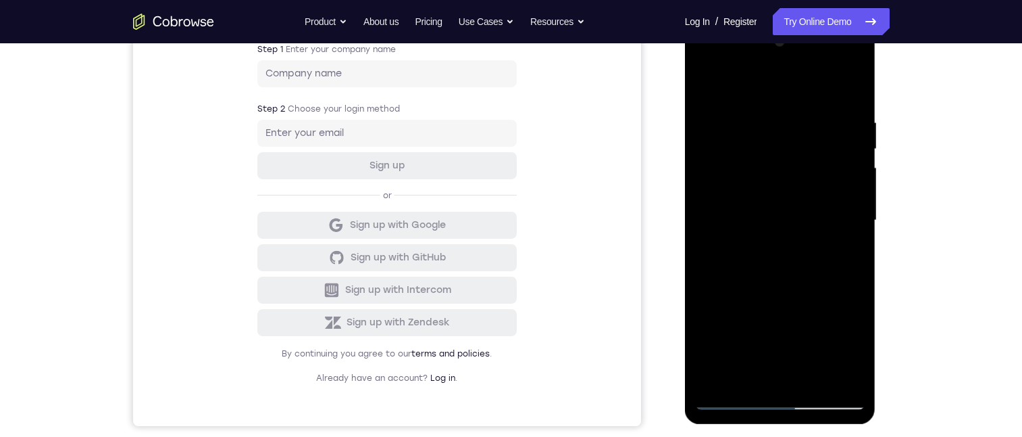
click at [846, 196] on div at bounding box center [780, 220] width 170 height 378
drag, startPoint x: 828, startPoint y: 198, endPoint x: 834, endPoint y: 166, distance: 32.2
click at [826, 164] on div at bounding box center [780, 220] width 170 height 378
drag, startPoint x: 793, startPoint y: 302, endPoint x: 810, endPoint y: 172, distance: 130.8
click at [803, 169] on div at bounding box center [780, 220] width 170 height 378
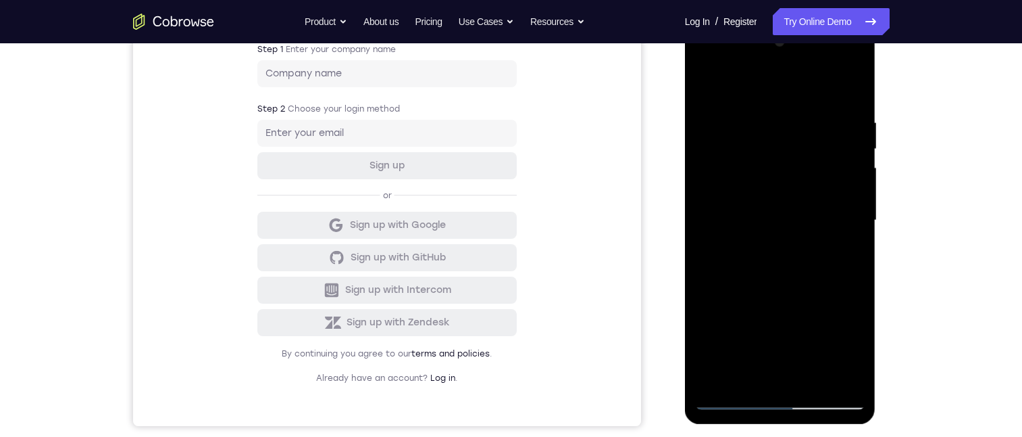
drag, startPoint x: 808, startPoint y: 275, endPoint x: 823, endPoint y: 145, distance: 130.6
click at [819, 148] on div at bounding box center [780, 220] width 170 height 378
drag, startPoint x: 847, startPoint y: 328, endPoint x: 829, endPoint y: 226, distance: 104.2
click at [829, 226] on div at bounding box center [780, 220] width 170 height 378
drag, startPoint x: 823, startPoint y: 301, endPoint x: 822, endPoint y: 148, distance: 152.7
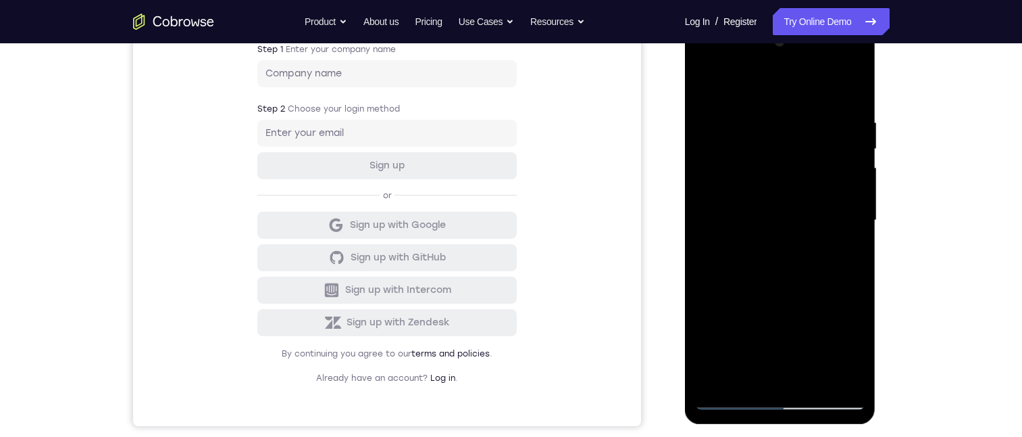
click at [821, 149] on div at bounding box center [780, 220] width 170 height 378
drag, startPoint x: 816, startPoint y: 298, endPoint x: 822, endPoint y: 148, distance: 150.1
click at [815, 145] on div at bounding box center [780, 220] width 170 height 378
drag, startPoint x: 827, startPoint y: 310, endPoint x: 816, endPoint y: 178, distance: 132.3
click at [830, 136] on div at bounding box center [780, 220] width 170 height 378
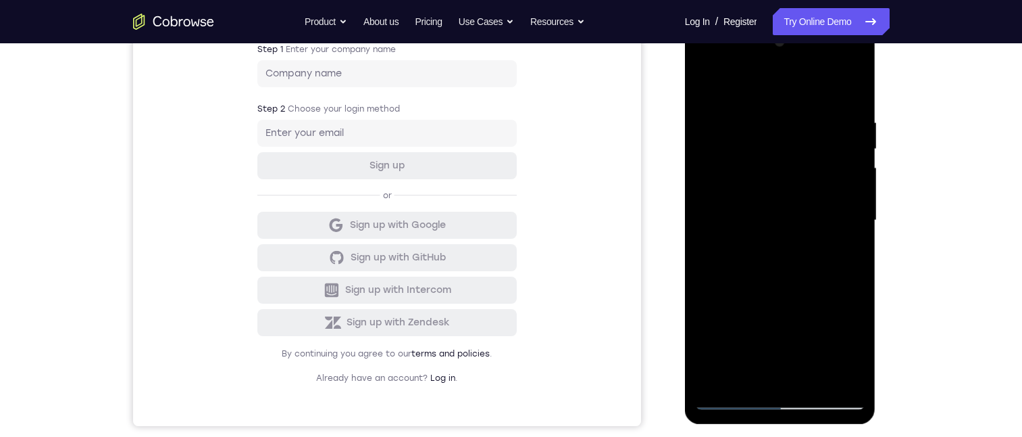
drag, startPoint x: 806, startPoint y: 322, endPoint x: 816, endPoint y: 147, distance: 175.3
click at [801, 153] on div at bounding box center [780, 220] width 170 height 378
drag, startPoint x: 830, startPoint y: 313, endPoint x: 784, endPoint y: 193, distance: 128.8
click at [784, 193] on div at bounding box center [780, 220] width 170 height 378
drag, startPoint x: 816, startPoint y: 312, endPoint x: 810, endPoint y: 200, distance: 112.3
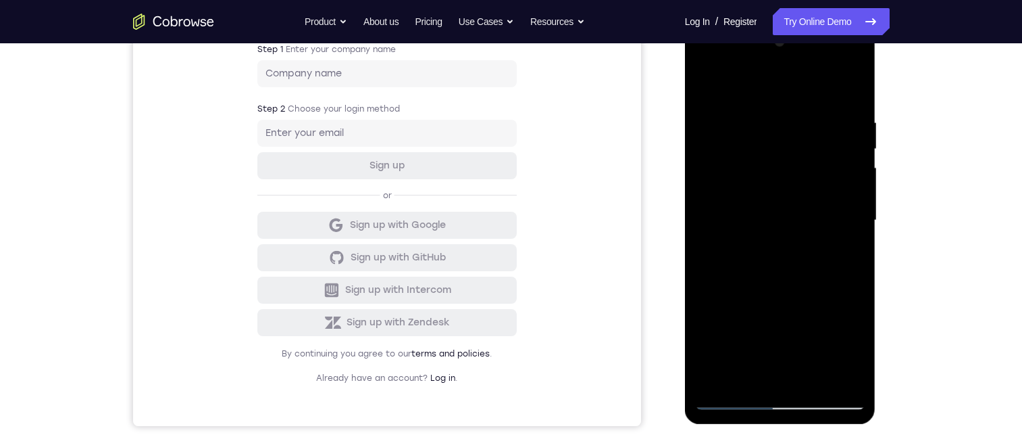
click at [808, 199] on div at bounding box center [780, 220] width 170 height 378
drag, startPoint x: 811, startPoint y: 284, endPoint x: 799, endPoint y: 201, distance: 83.3
click at [799, 201] on div at bounding box center [780, 220] width 170 height 378
drag, startPoint x: 831, startPoint y: 301, endPoint x: 826, endPoint y: 240, distance: 61.7
click at [822, 232] on div at bounding box center [780, 220] width 170 height 378
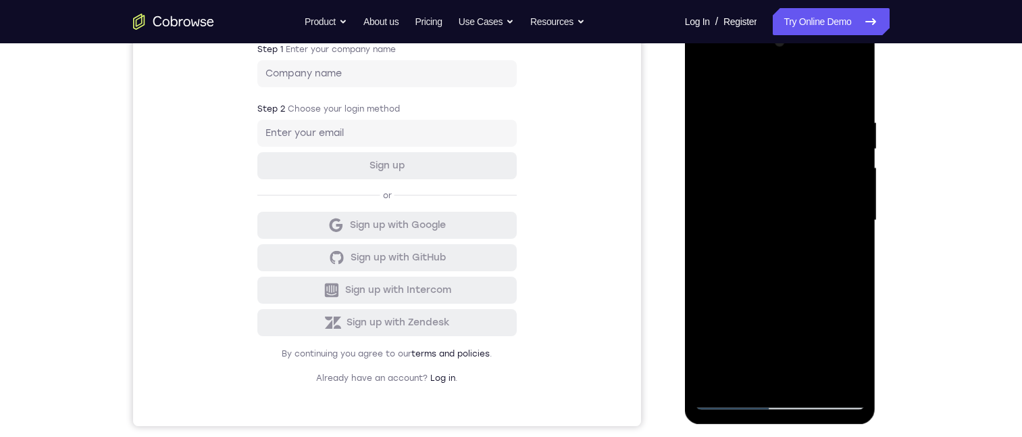
click at [812, 375] on div at bounding box center [780, 220] width 170 height 378
click at [780, 285] on div at bounding box center [780, 220] width 170 height 378
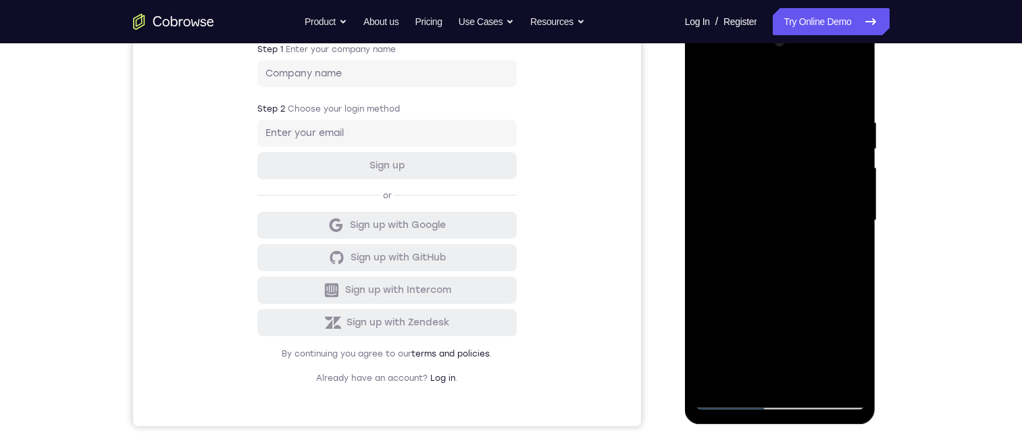
click at [701, 87] on div at bounding box center [780, 220] width 170 height 378
drag, startPoint x: 812, startPoint y: 133, endPoint x: 768, endPoint y: 139, distance: 45.0
click at [768, 139] on div at bounding box center [780, 220] width 170 height 378
drag, startPoint x: 837, startPoint y: 137, endPoint x: 849, endPoint y: 143, distance: 13.3
click at [849, 143] on div at bounding box center [780, 220] width 170 height 378
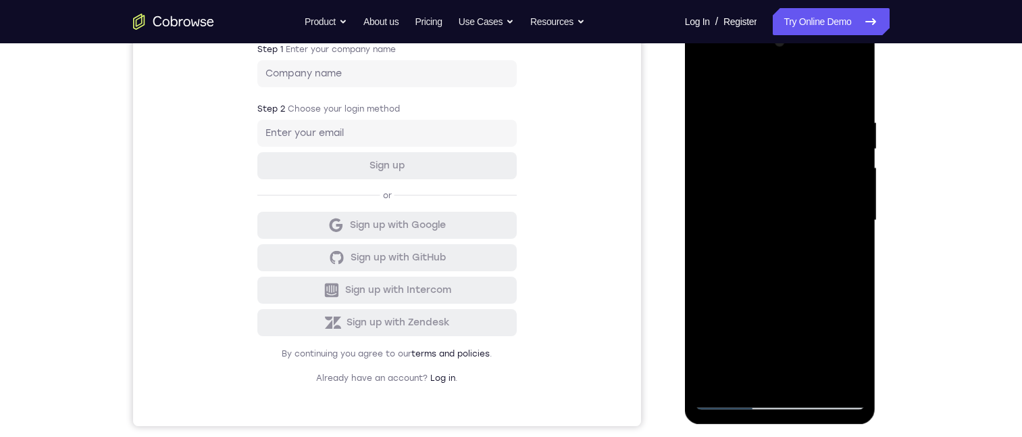
click at [769, 198] on div at bounding box center [780, 220] width 170 height 378
click at [705, 89] on div at bounding box center [780, 220] width 170 height 378
click at [721, 122] on div at bounding box center [780, 220] width 170 height 378
click at [784, 133] on div at bounding box center [780, 220] width 170 height 378
click at [849, 84] on div at bounding box center [780, 220] width 170 height 378
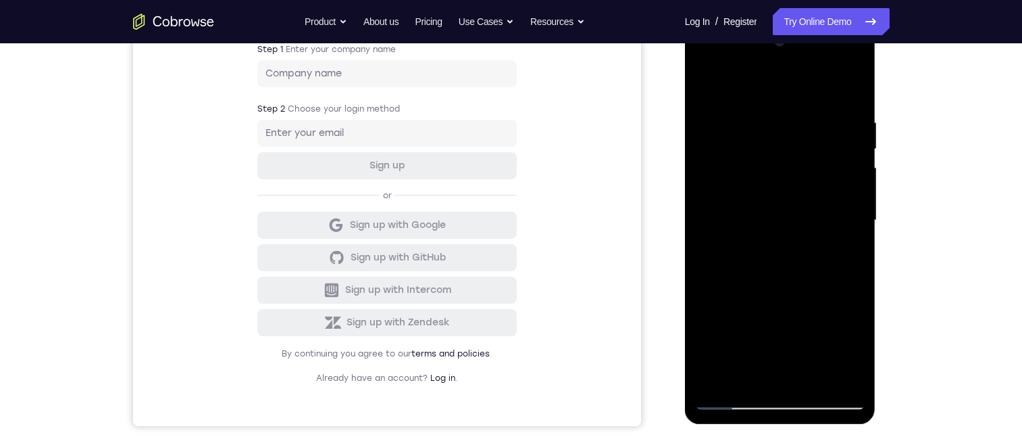
click at [702, 75] on div at bounding box center [780, 220] width 170 height 378
click at [707, 80] on div at bounding box center [780, 220] width 170 height 378
drag, startPoint x: 780, startPoint y: 134, endPoint x: 781, endPoint y: 111, distance: 23.0
click at [783, 110] on div at bounding box center [780, 220] width 170 height 378
drag, startPoint x: 789, startPoint y: 234, endPoint x: 783, endPoint y: 54, distance: 180.5
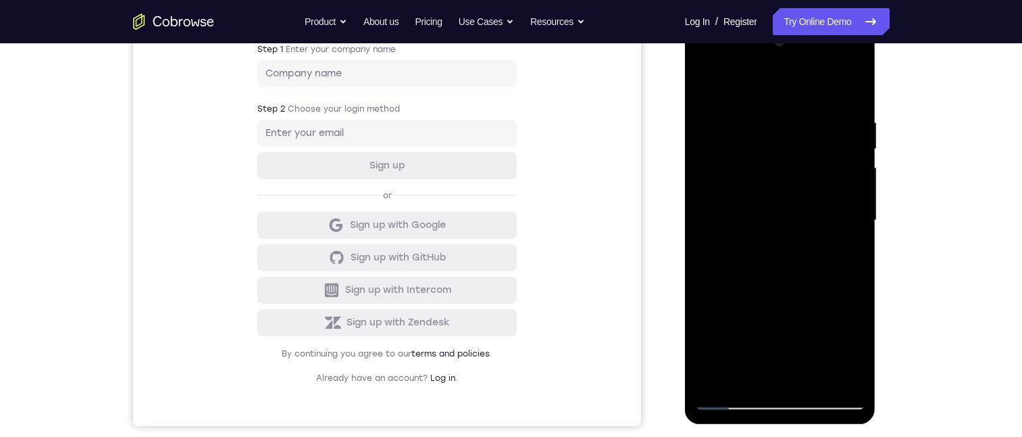
click at [785, 58] on div at bounding box center [780, 220] width 170 height 378
drag, startPoint x: 789, startPoint y: 282, endPoint x: 800, endPoint y: 98, distance: 184.8
click at [801, 101] on div at bounding box center [780, 220] width 170 height 378
drag, startPoint x: 831, startPoint y: 325, endPoint x: 844, endPoint y: 142, distance: 183.6
click at [842, 145] on div at bounding box center [780, 220] width 170 height 378
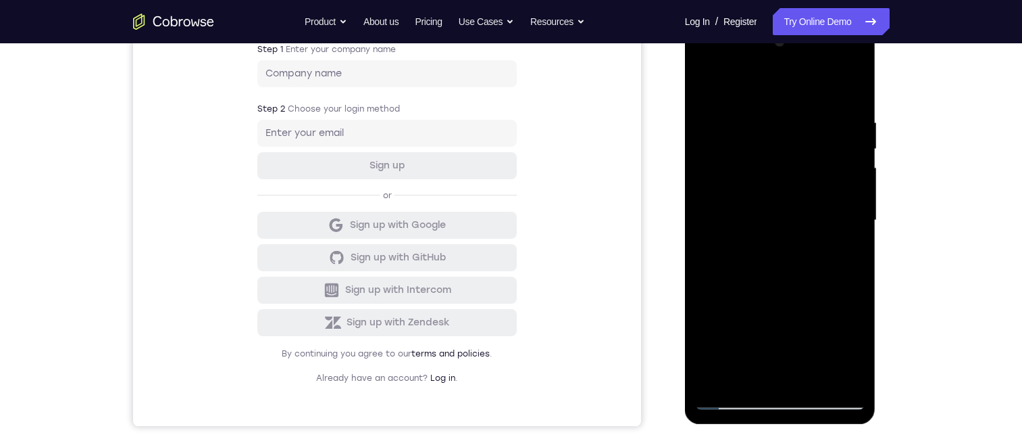
drag, startPoint x: 827, startPoint y: 302, endPoint x: 791, endPoint y: 194, distance: 114.1
click at [828, 173] on div at bounding box center [780, 220] width 170 height 378
drag, startPoint x: 771, startPoint y: 268, endPoint x: 760, endPoint y: 147, distance: 122.2
click at [760, 147] on div at bounding box center [780, 220] width 170 height 378
drag, startPoint x: 804, startPoint y: 348, endPoint x: 817, endPoint y: 311, distance: 39.3
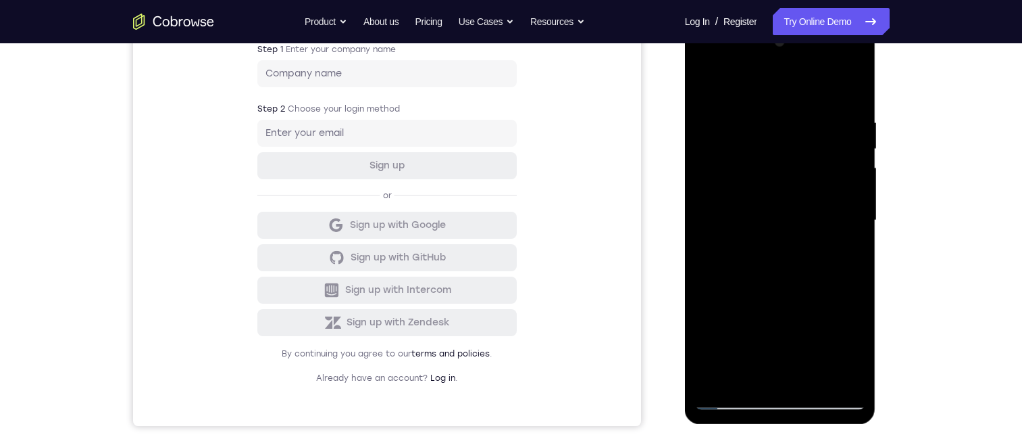
click at [785, 211] on div at bounding box center [780, 220] width 170 height 378
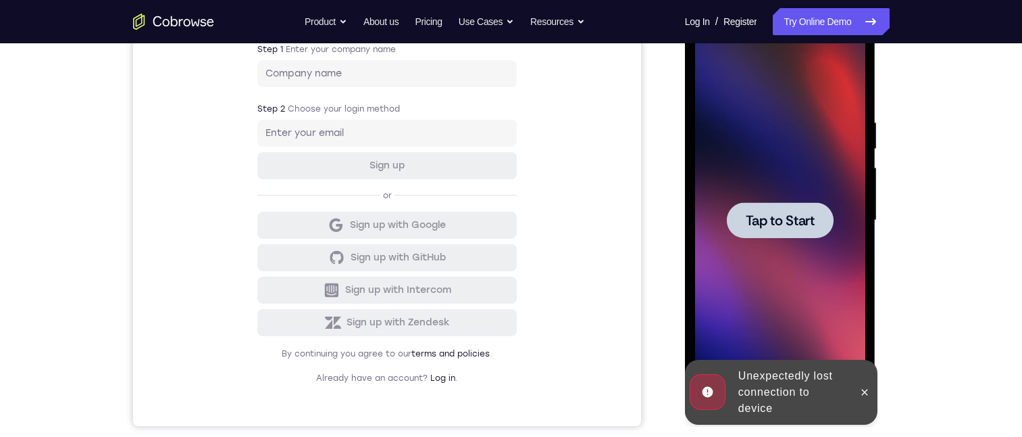
click at [807, 282] on div at bounding box center [780, 220] width 170 height 378
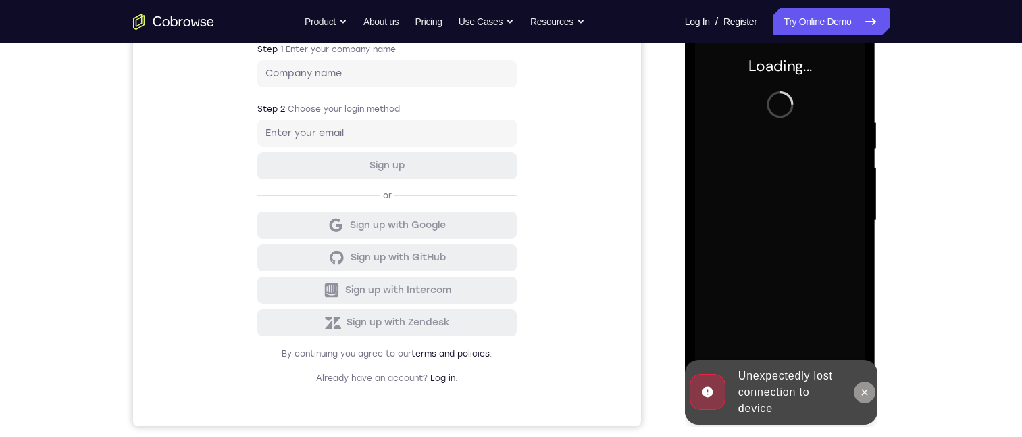
click at [870, 393] on icon at bounding box center [865, 392] width 11 height 11
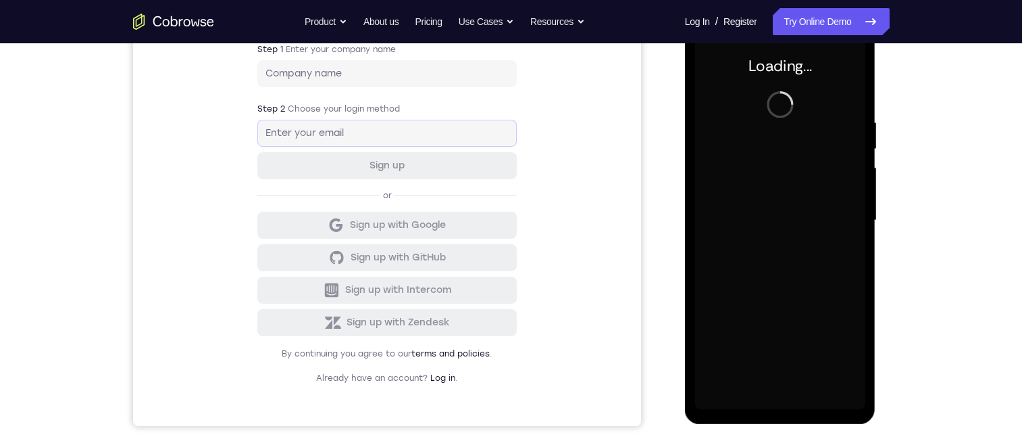
scroll to position [139, 0]
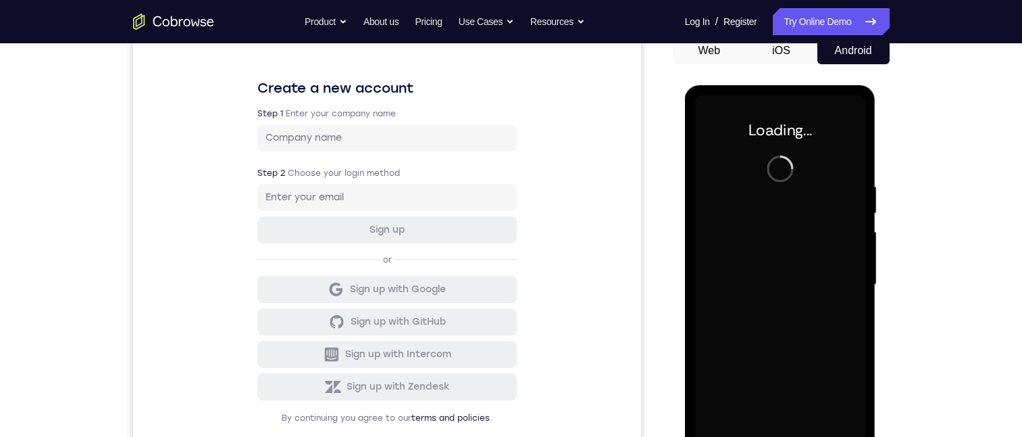
click at [404, 105] on div "Create a new account Step 1 Enter your company name Step 2 Choose your login me…" at bounding box center [386, 263] width 259 height 371
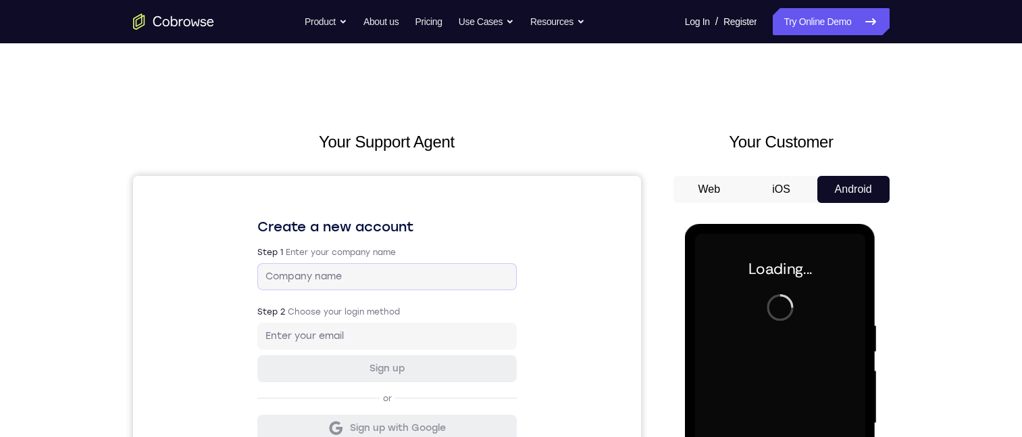
click at [388, 286] on div at bounding box center [386, 276] width 259 height 27
click at [386, 279] on input "text" at bounding box center [386, 277] width 243 height 14
click at [459, 272] on input "text" at bounding box center [386, 277] width 243 height 14
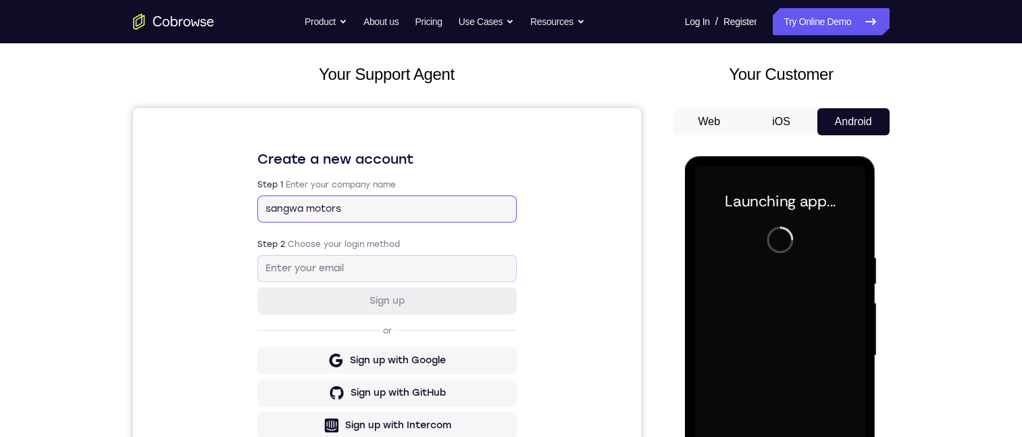
type input "sangwa motors"
click at [472, 266] on input "email" at bounding box center [386, 269] width 243 height 14
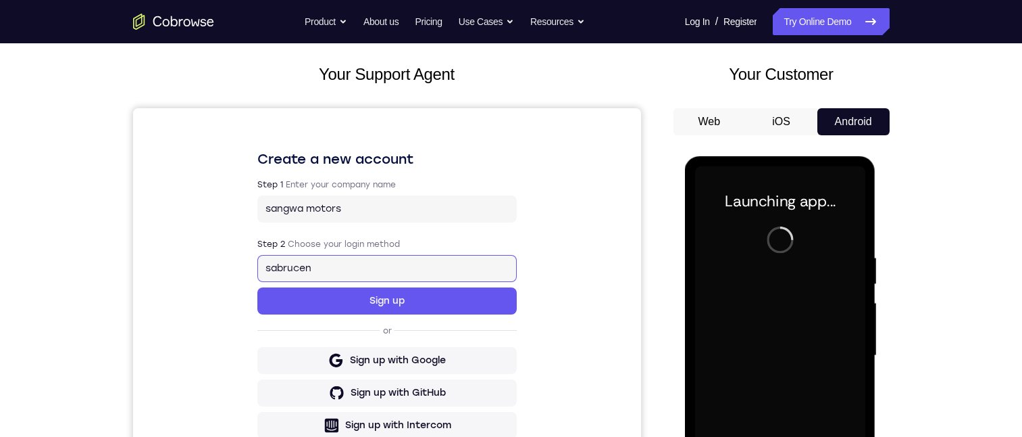
scroll to position [135, 0]
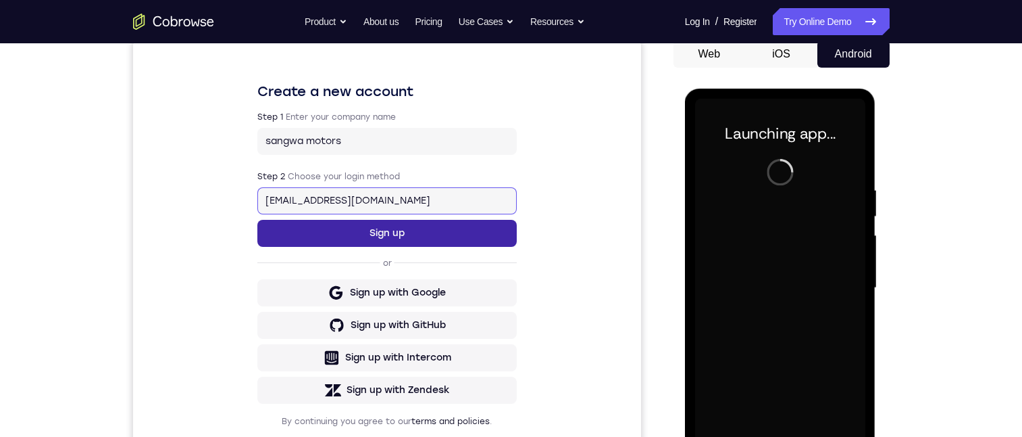
type input "sabruceno@gmail.com"
click at [366, 225] on button "Sign up" at bounding box center [386, 233] width 259 height 27
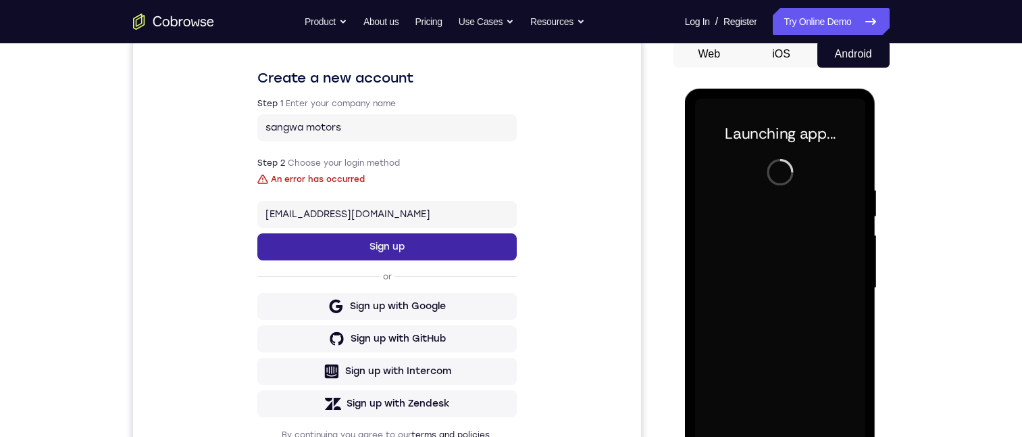
click at [400, 245] on button "Sign up" at bounding box center [386, 246] width 259 height 27
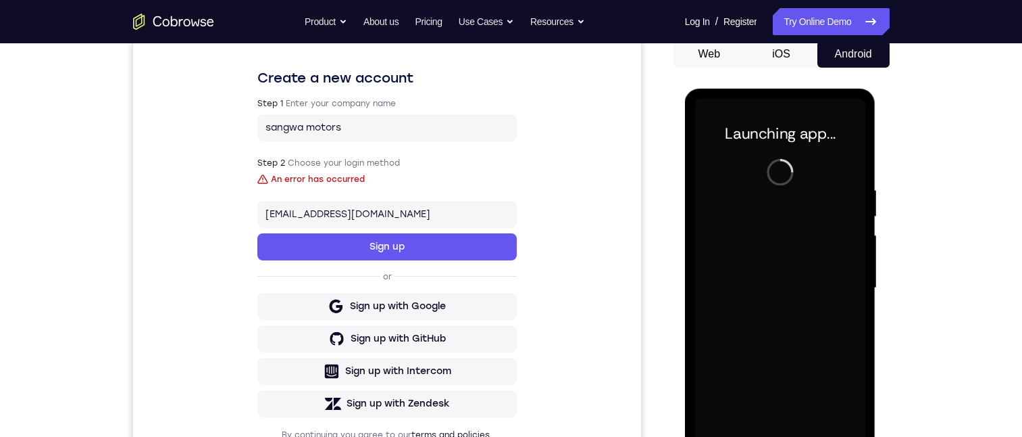
drag, startPoint x: 349, startPoint y: 175, endPoint x: 282, endPoint y: 173, distance: 67.6
click at [349, 180] on div "An error has occurred" at bounding box center [317, 179] width 94 height 11
click at [259, 170] on div "Step 2 Choose your login method An error has occurred sabruceno@gmail.com Sign …" at bounding box center [386, 311] width 259 height 309
drag, startPoint x: 259, startPoint y: 170, endPoint x: 272, endPoint y: 176, distance: 13.9
click at [272, 176] on div "An error has occurred" at bounding box center [317, 179] width 94 height 11
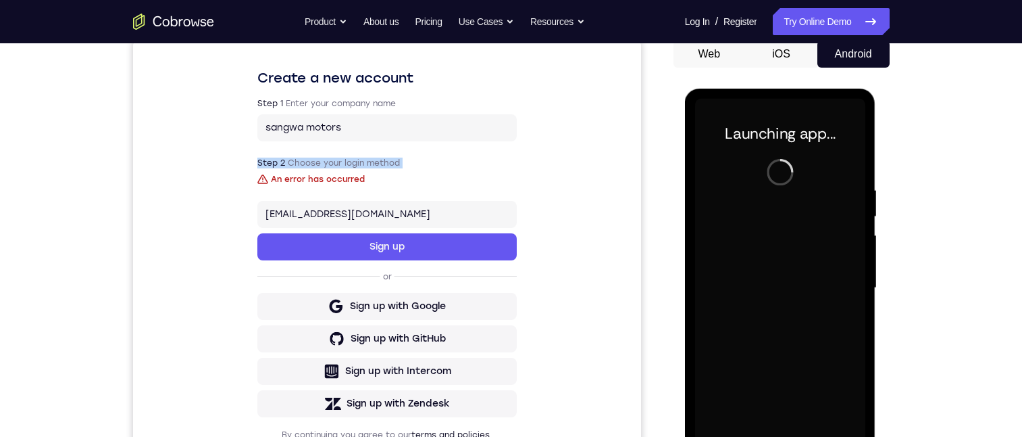
click at [270, 180] on div "An error has occurred" at bounding box center [317, 179] width 94 height 11
click at [270, 179] on div "An error has occurred" at bounding box center [317, 179] width 94 height 11
click at [445, 307] on div "Sign up with Google" at bounding box center [397, 306] width 96 height 14
click at [445, 305] on div "Sign up with Google" at bounding box center [397, 306] width 96 height 14
click at [442, 305] on div "Sign up with Google" at bounding box center [397, 306] width 96 height 14
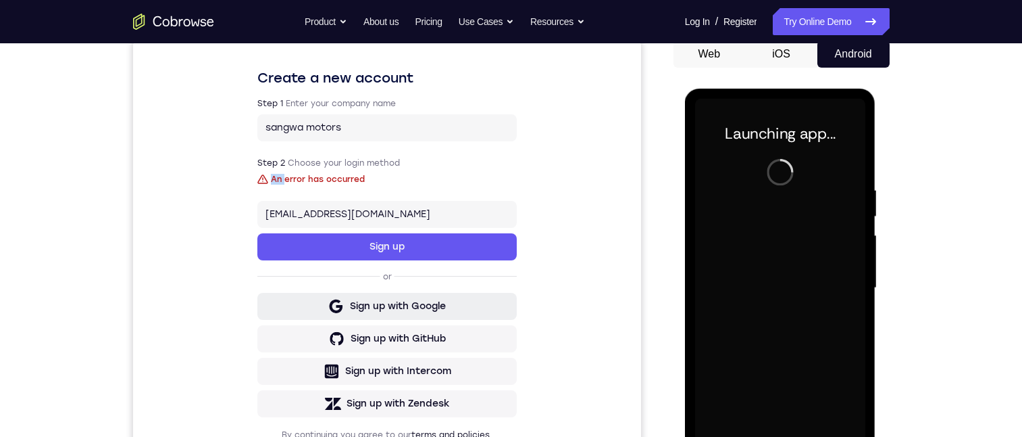
drag, startPoint x: 437, startPoint y: 305, endPoint x: 428, endPoint y: 305, distance: 8.8
click at [437, 306] on div "Sign up with Google" at bounding box center [397, 306] width 96 height 14
click at [428, 305] on div "Sign up with Google" at bounding box center [397, 306] width 96 height 14
drag, startPoint x: 428, startPoint y: 305, endPoint x: 574, endPoint y: 241, distance: 160.1
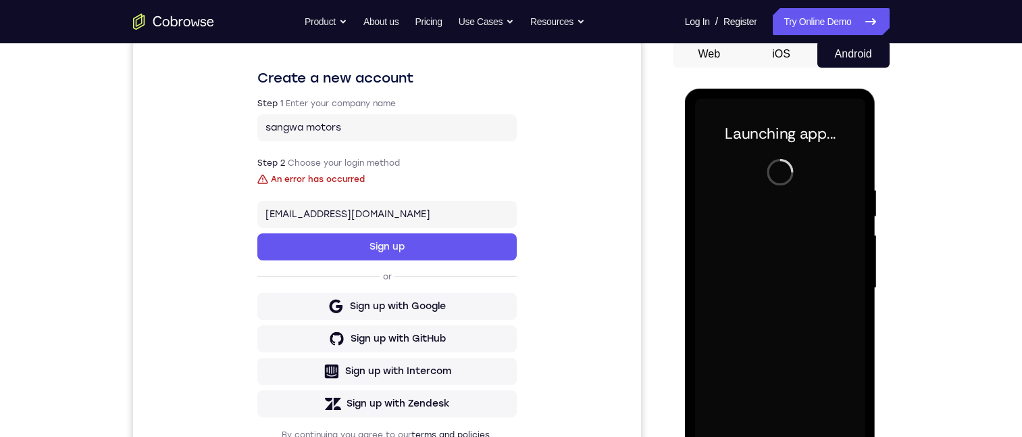
click at [574, 241] on div "Create a new account Step 1 Enter your company name sangwa motors Step 2 Choose…" at bounding box center [386, 267] width 508 height 453
click at [424, 304] on div "Sign up with Google" at bounding box center [397, 306] width 96 height 14
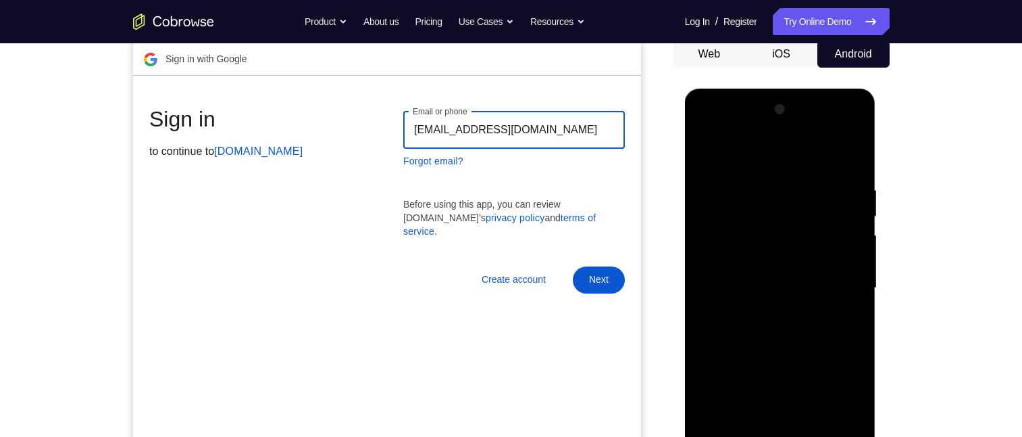
type input "sabruceno@gmail.com"
click at [607, 273] on span "Next" at bounding box center [599, 280] width 20 height 14
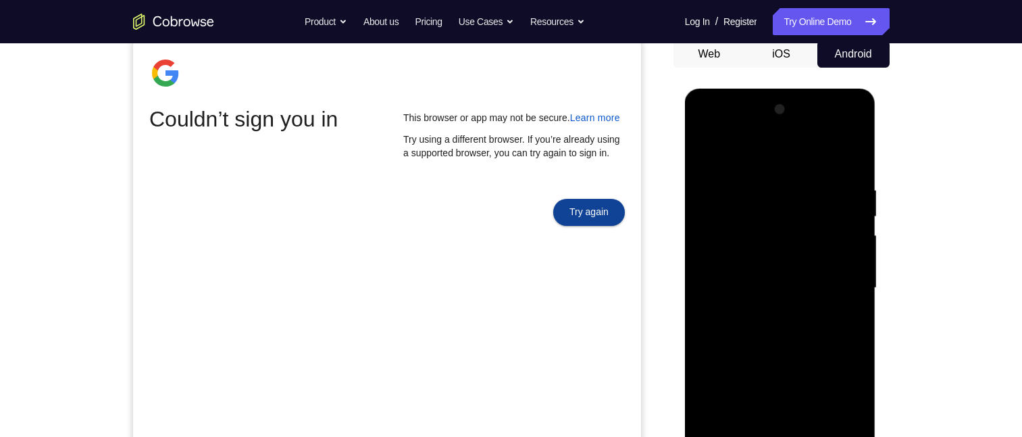
click at [577, 220] on link "Try again" at bounding box center [589, 212] width 72 height 32
click at [580, 221] on link "Try again" at bounding box center [589, 212] width 72 height 32
click at [582, 218] on link "Try again" at bounding box center [589, 212] width 72 height 32
click at [582, 220] on link "Try again" at bounding box center [589, 212] width 72 height 32
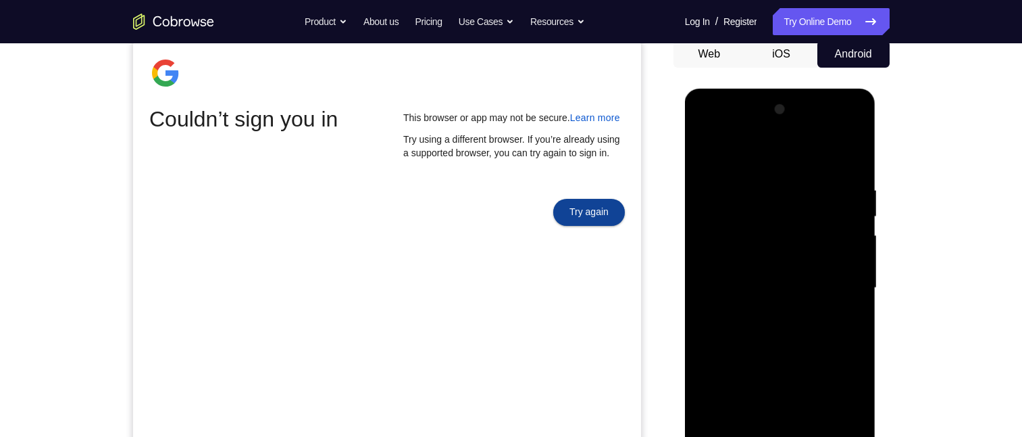
click at [582, 222] on link "Try again" at bounding box center [589, 212] width 72 height 32
click at [583, 221] on link "Try again" at bounding box center [589, 212] width 72 height 32
drag, startPoint x: 596, startPoint y: 215, endPoint x: 631, endPoint y: 202, distance: 37.4
click at [596, 215] on link "Try again" at bounding box center [589, 212] width 72 height 32
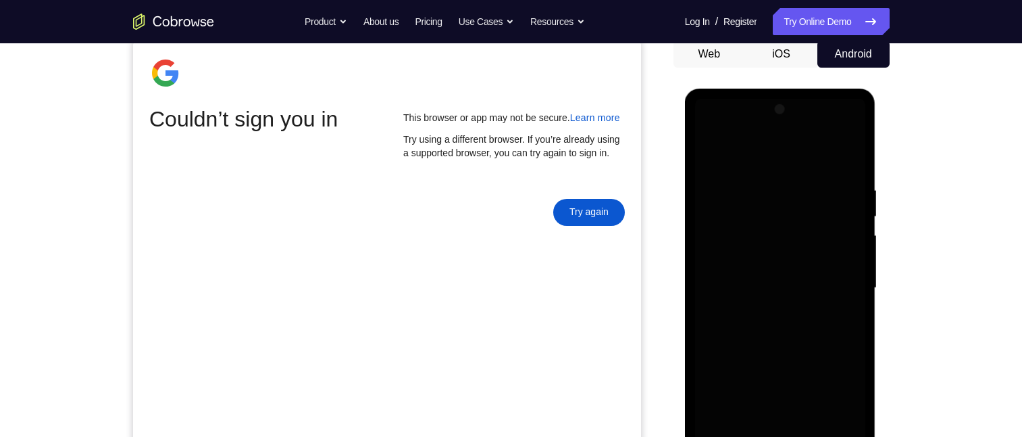
drag, startPoint x: 797, startPoint y: 237, endPoint x: 797, endPoint y: 244, distance: 7.4
click at [799, 237] on div at bounding box center [780, 288] width 170 height 378
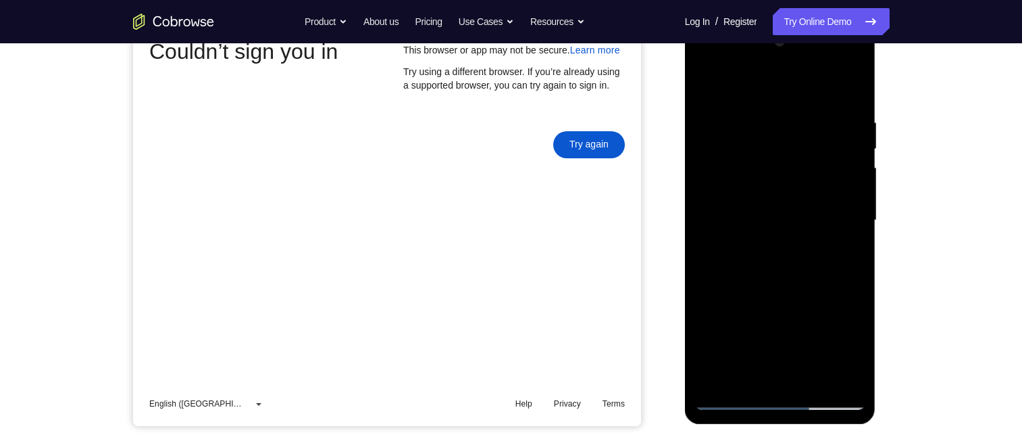
click at [785, 396] on div at bounding box center [780, 220] width 170 height 378
drag, startPoint x: 760, startPoint y: 209, endPoint x: 839, endPoint y: 332, distance: 145.6
click at [760, 104] on div at bounding box center [780, 220] width 170 height 378
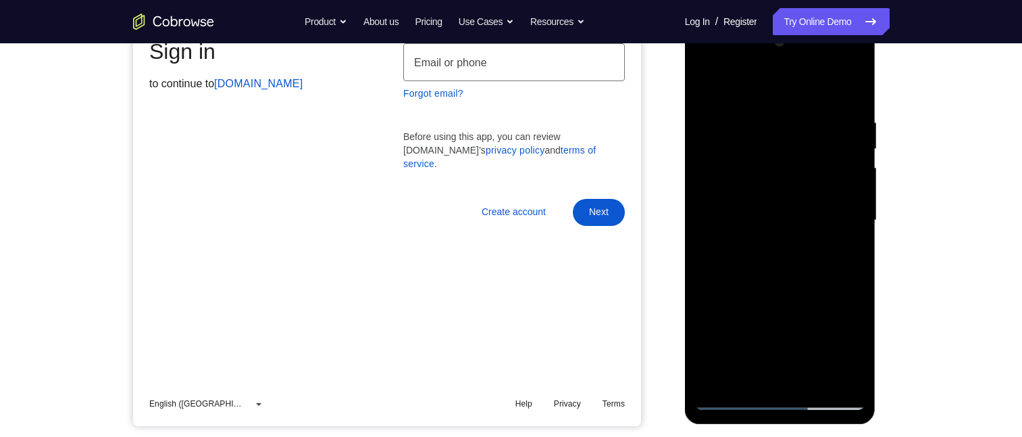
click at [811, 176] on div at bounding box center [780, 220] width 170 height 378
click at [781, 397] on div at bounding box center [780, 220] width 170 height 378
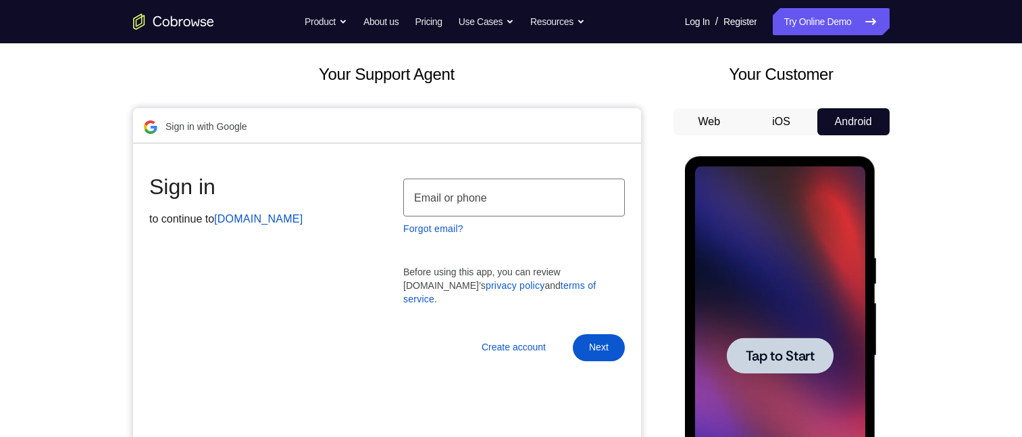
scroll to position [203, 0]
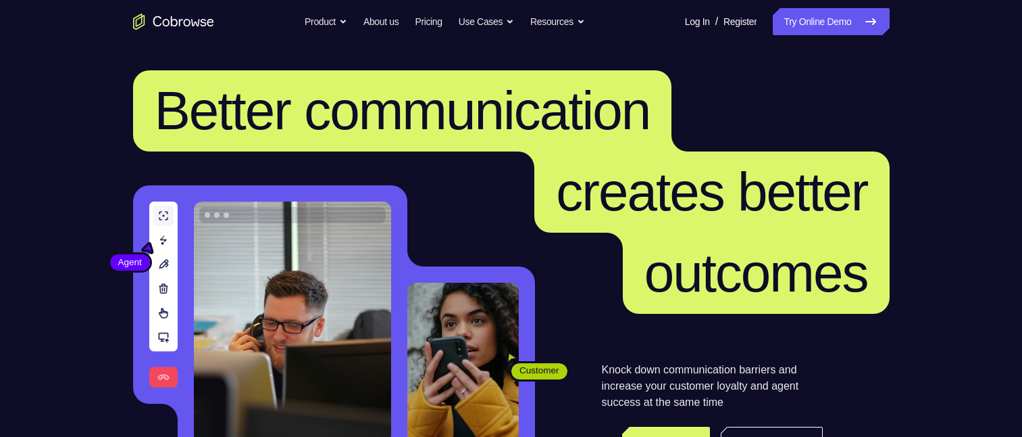
scroll to position [135, 0]
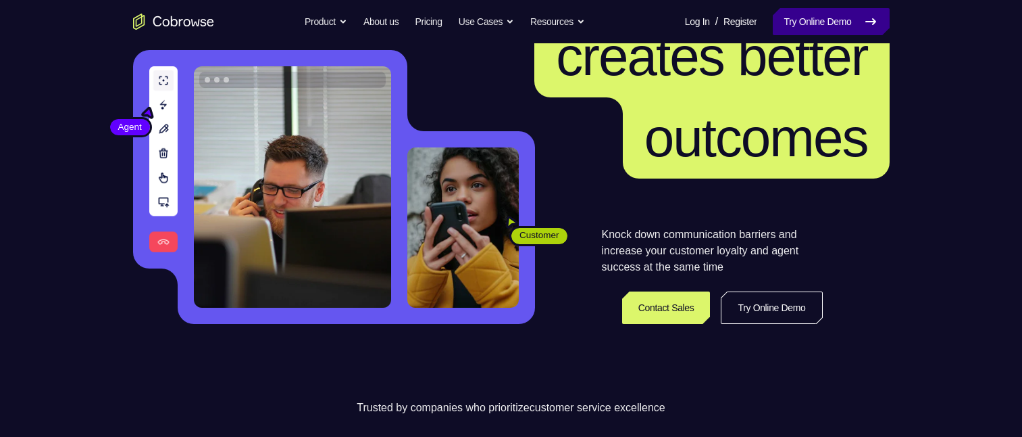
click at [828, 20] on link "Try Online Demo" at bounding box center [831, 21] width 116 height 27
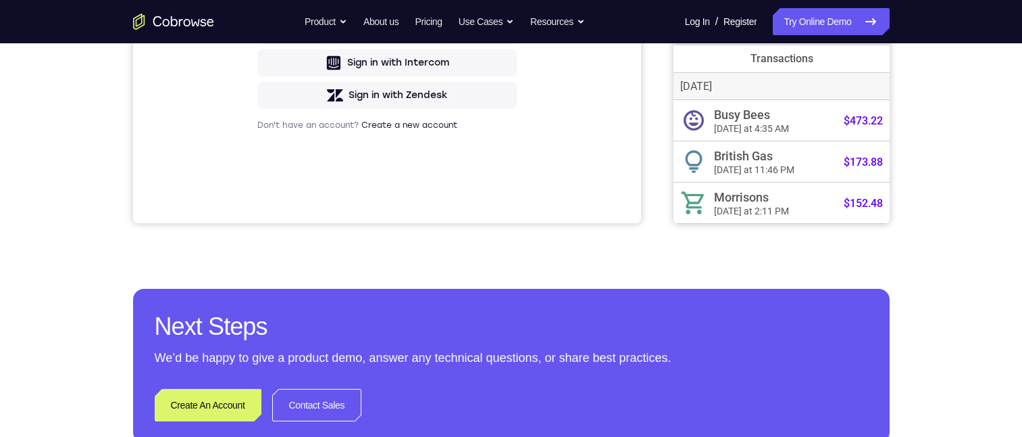
scroll to position [203, 0]
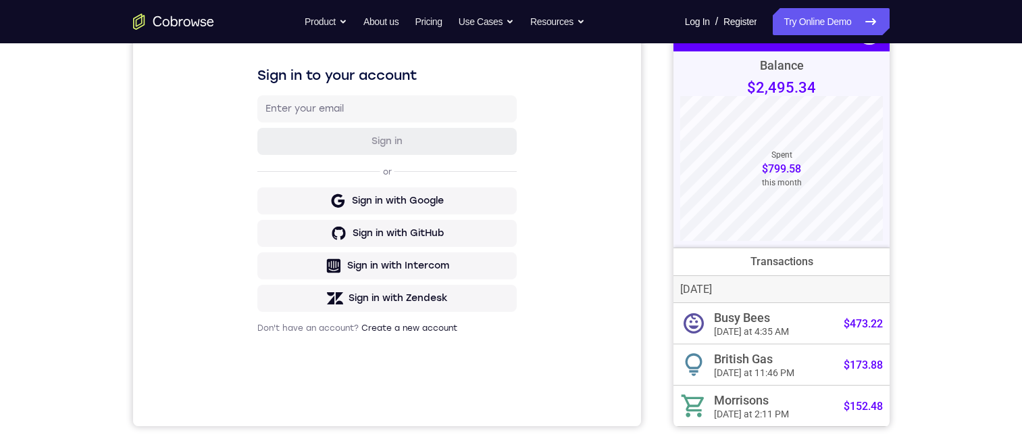
click at [783, 122] on div "Balance $2,495.34 Spent $799.58 this month Transactions October 2025 Busy Bees …" at bounding box center [781, 238] width 216 height 375
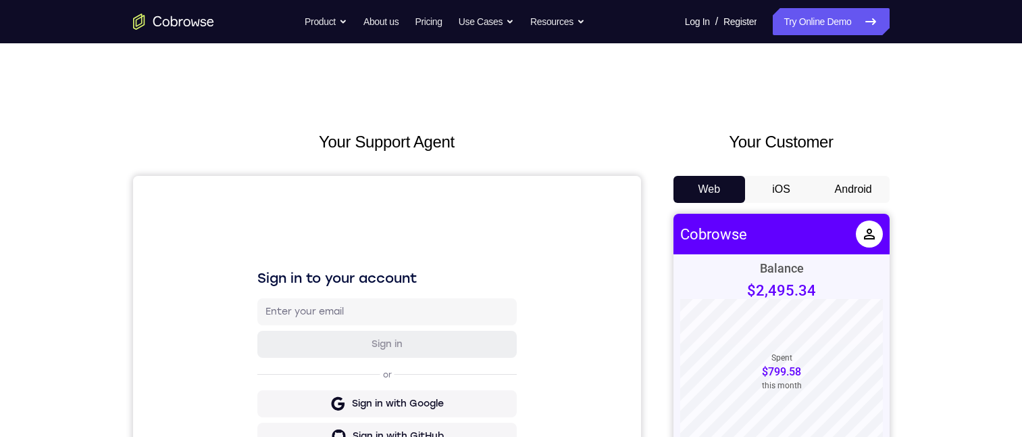
click at [861, 186] on button "Android" at bounding box center [854, 189] width 72 height 27
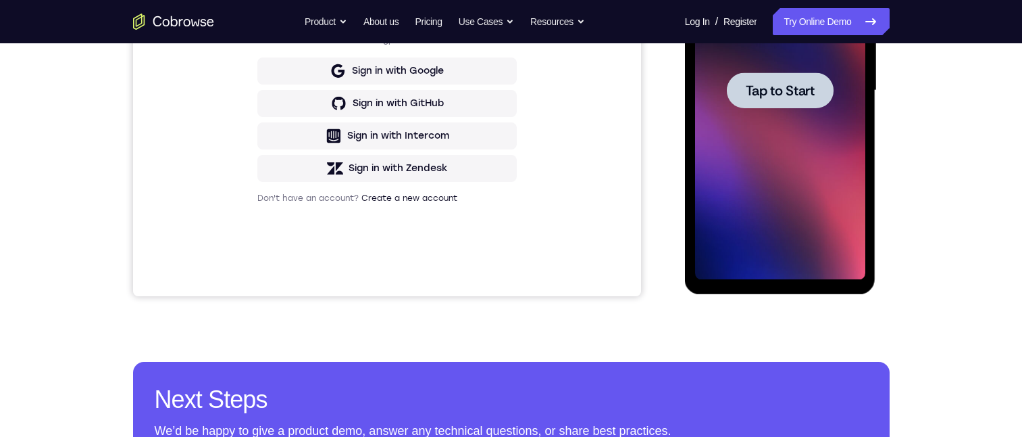
scroll to position [338, 0]
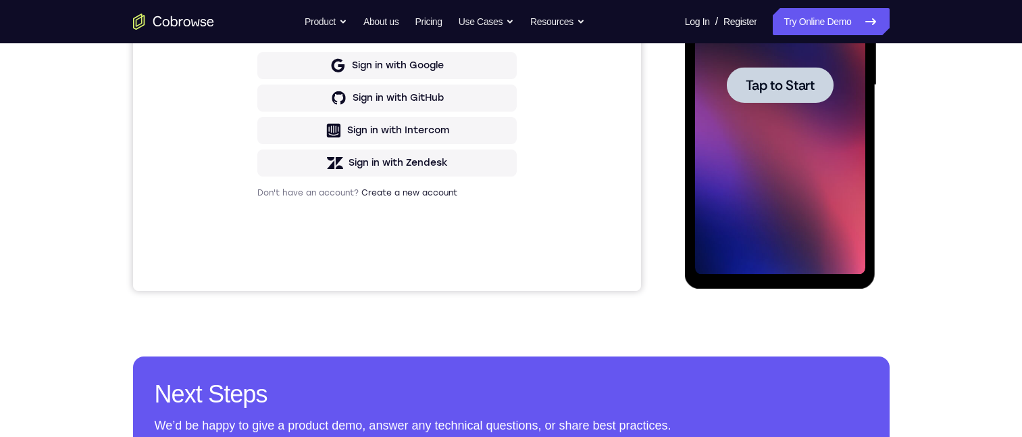
click at [761, 87] on span "Tap to Start" at bounding box center [780, 85] width 69 height 14
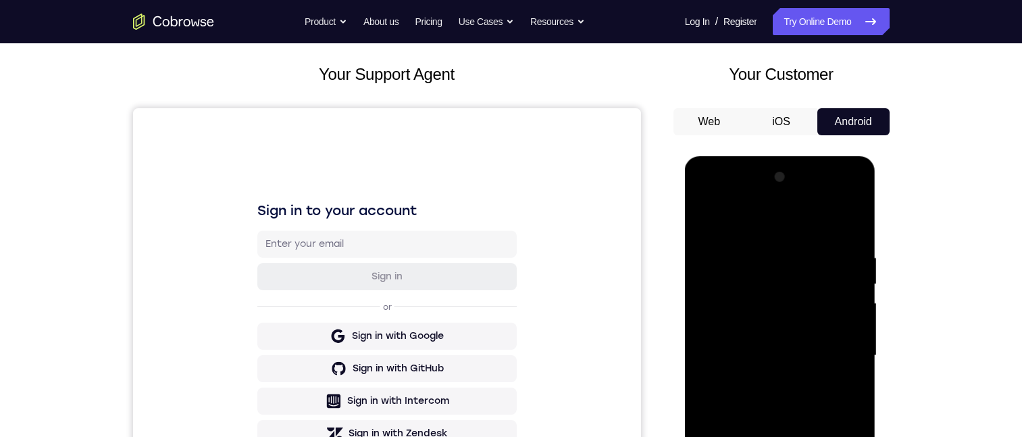
scroll to position [319, 0]
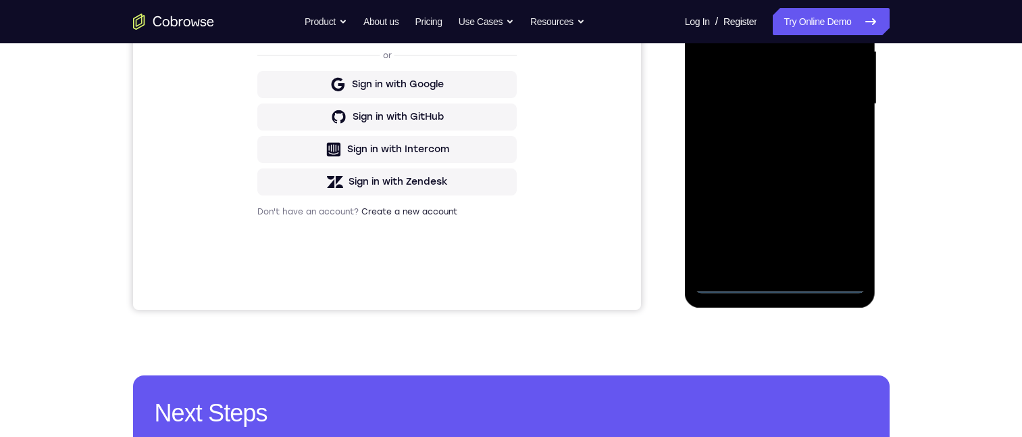
click at [778, 280] on div at bounding box center [780, 104] width 170 height 378
click at [776, 278] on div at bounding box center [780, 104] width 170 height 378
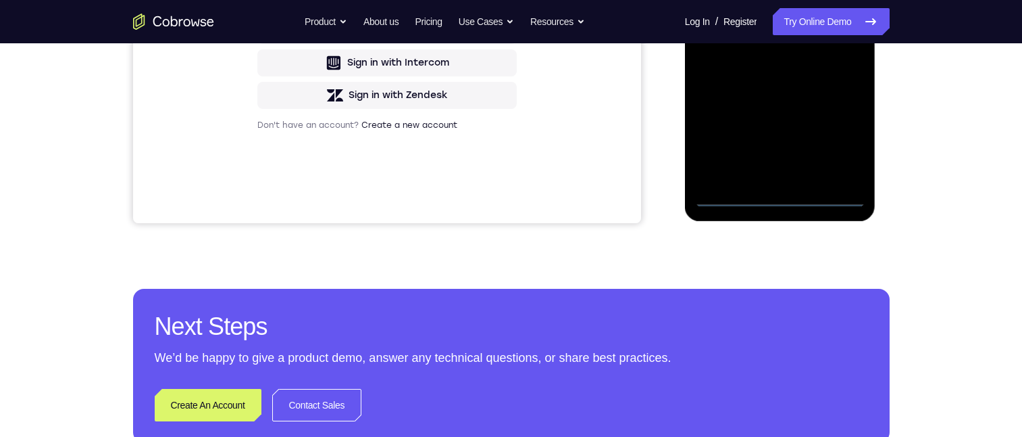
click at [843, 135] on div at bounding box center [780, 17] width 170 height 378
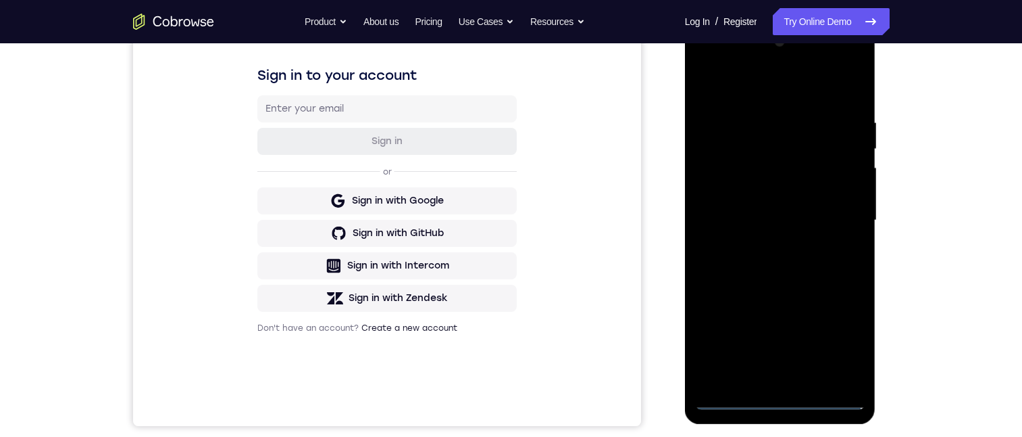
click at [808, 99] on div at bounding box center [780, 220] width 170 height 378
click at [804, 91] on div at bounding box center [780, 220] width 170 height 378
click at [802, 86] on div at bounding box center [780, 220] width 170 height 378
drag, startPoint x: 850, startPoint y: 211, endPoint x: 851, endPoint y: 204, distance: 6.8
click at [851, 210] on div at bounding box center [780, 220] width 170 height 378
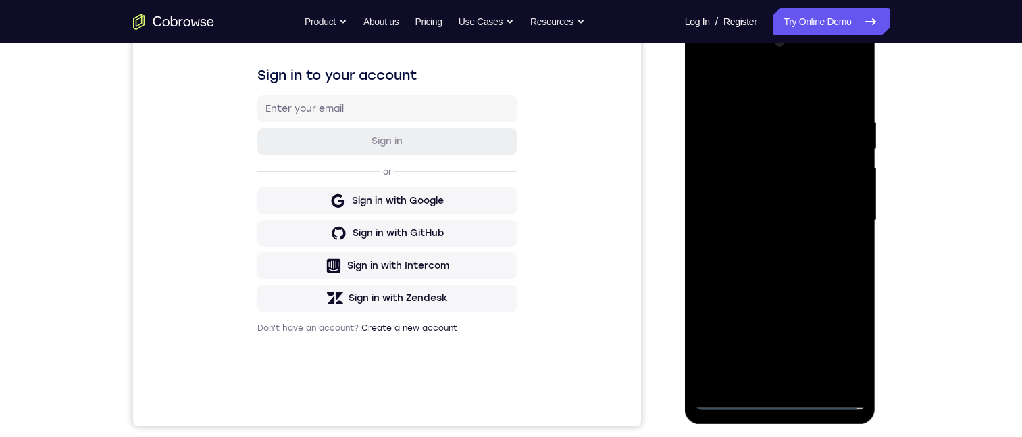
click at [770, 219] on div at bounding box center [780, 220] width 170 height 378
click at [768, 218] on div at bounding box center [780, 220] width 170 height 378
click at [765, 241] on div at bounding box center [780, 220] width 170 height 378
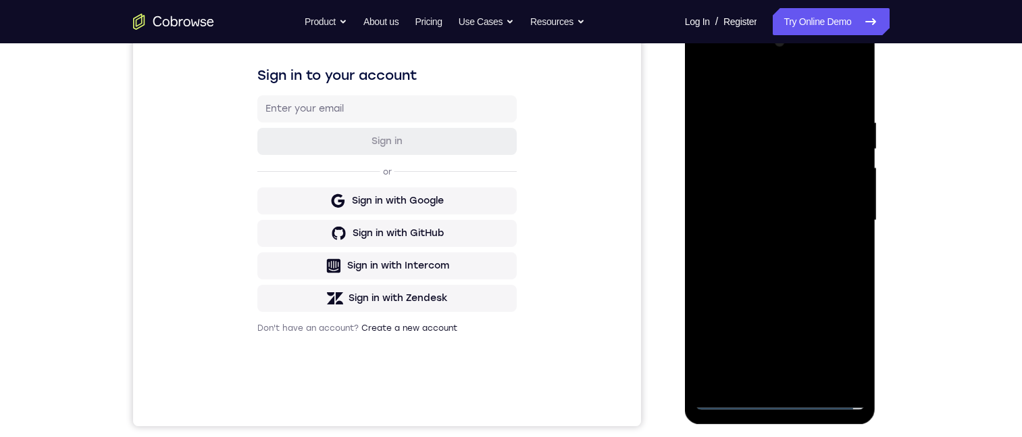
click at [765, 241] on div at bounding box center [780, 220] width 170 height 378
click at [760, 205] on div at bounding box center [780, 220] width 170 height 378
click at [757, 180] on div at bounding box center [780, 220] width 170 height 378
click at [797, 216] on div at bounding box center [780, 220] width 170 height 378
click at [812, 266] on div at bounding box center [780, 220] width 170 height 378
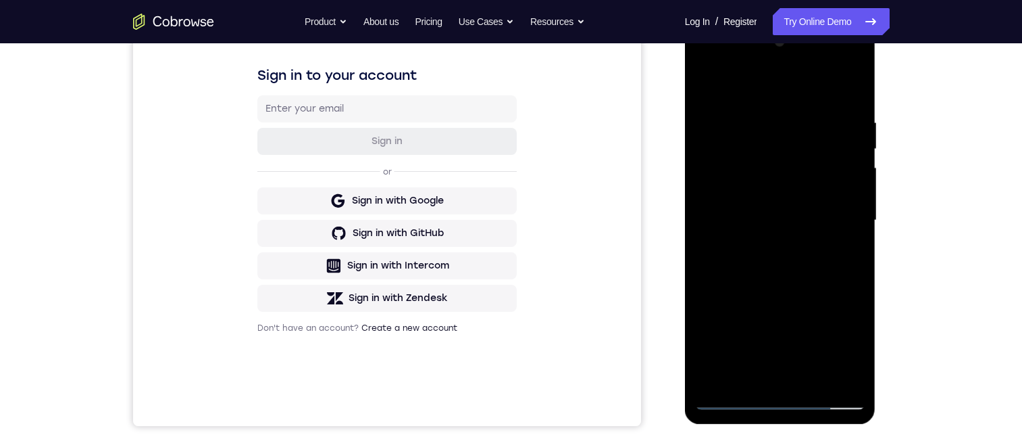
click at [851, 100] on div at bounding box center [780, 220] width 170 height 378
drag, startPoint x: 803, startPoint y: 311, endPoint x: 788, endPoint y: 255, distance: 57.5
click at [788, 255] on div at bounding box center [780, 220] width 170 height 378
click at [842, 297] on div at bounding box center [780, 220] width 170 height 378
drag, startPoint x: 815, startPoint y: 272, endPoint x: 820, endPoint y: 147, distance: 125.1
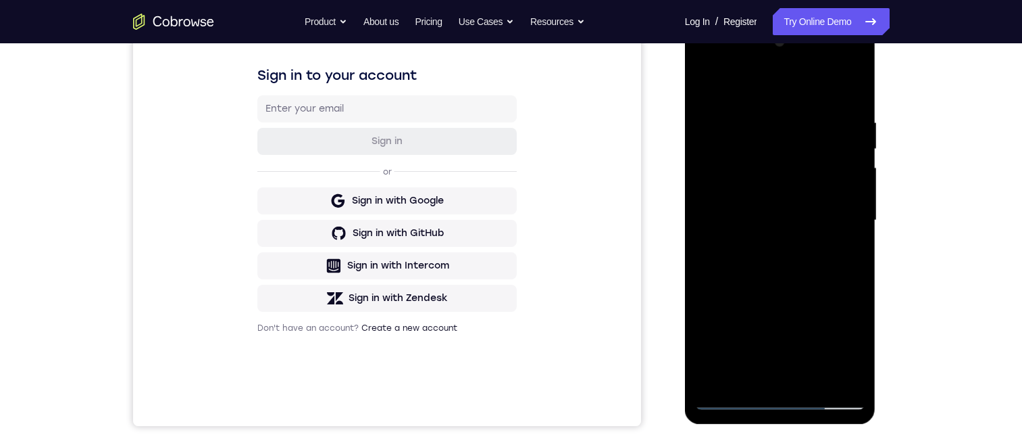
click at [807, 143] on div at bounding box center [780, 220] width 170 height 378
drag, startPoint x: 824, startPoint y: 262, endPoint x: 801, endPoint y: 164, distance: 100.0
click at [765, 103] on div at bounding box center [780, 220] width 170 height 378
drag, startPoint x: 799, startPoint y: 244, endPoint x: 800, endPoint y: 218, distance: 26.4
click at [768, 126] on div at bounding box center [780, 220] width 170 height 378
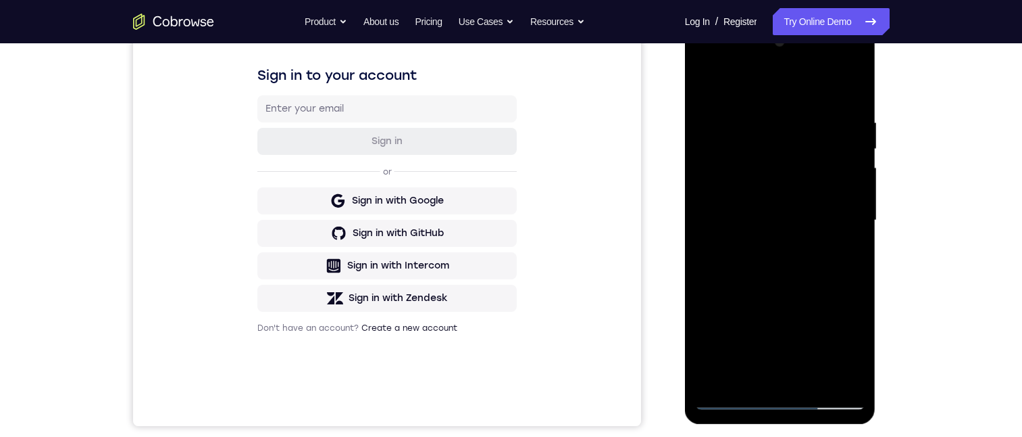
drag, startPoint x: 822, startPoint y: 307, endPoint x: 776, endPoint y: 205, distance: 111.0
click at [776, 205] on div at bounding box center [780, 220] width 170 height 378
drag, startPoint x: 810, startPoint y: 275, endPoint x: 791, endPoint y: 153, distance: 123.0
click at [789, 153] on div at bounding box center [780, 220] width 170 height 378
drag, startPoint x: 792, startPoint y: 282, endPoint x: 770, endPoint y: 145, distance: 139.0
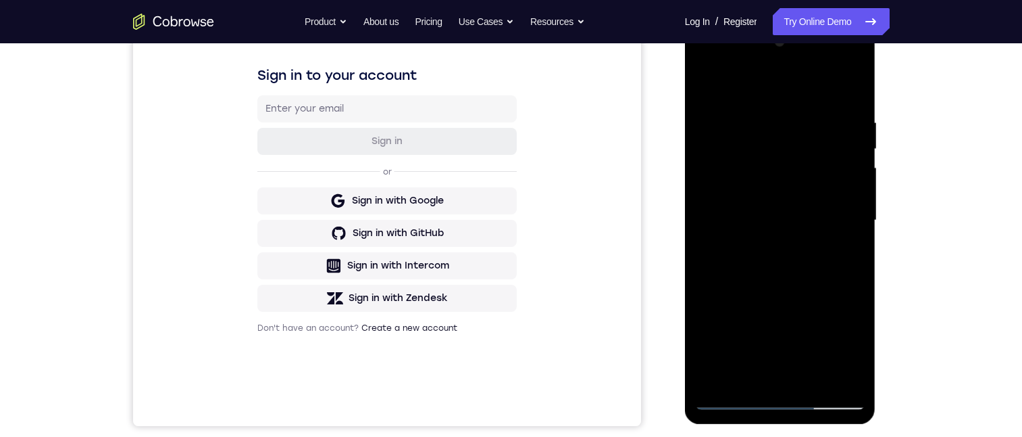
click at [770, 145] on div at bounding box center [780, 220] width 170 height 378
drag, startPoint x: 819, startPoint y: 247, endPoint x: 809, endPoint y: 166, distance: 81.1
click at [809, 166] on div at bounding box center [780, 220] width 170 height 378
drag, startPoint x: 815, startPoint y: 294, endPoint x: 812, endPoint y: 257, distance: 37.3
click at [806, 262] on div at bounding box center [780, 220] width 170 height 378
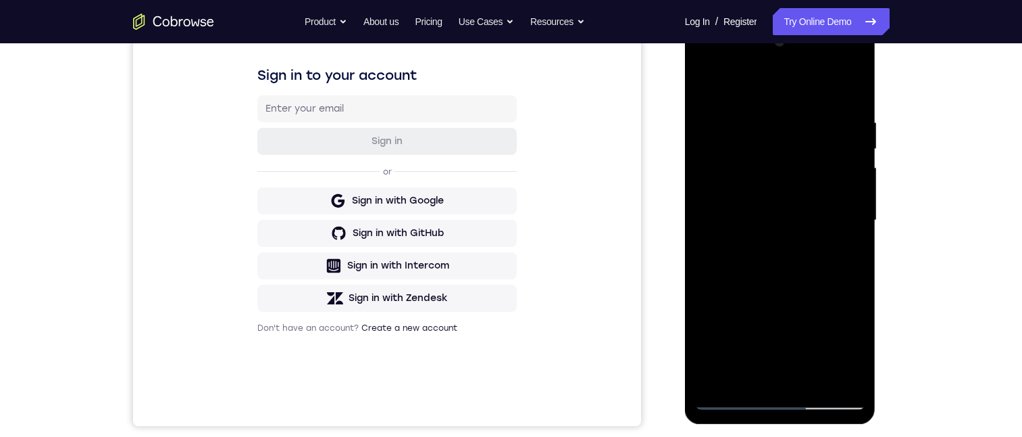
drag, startPoint x: 791, startPoint y: 286, endPoint x: 791, endPoint y: 202, distance: 83.8
click at [775, 199] on div at bounding box center [780, 220] width 170 height 378
drag, startPoint x: 826, startPoint y: 265, endPoint x: 782, endPoint y: 103, distance: 168.2
click at [781, 103] on div at bounding box center [780, 220] width 170 height 378
drag, startPoint x: 801, startPoint y: 245, endPoint x: 746, endPoint y: 125, distance: 131.8
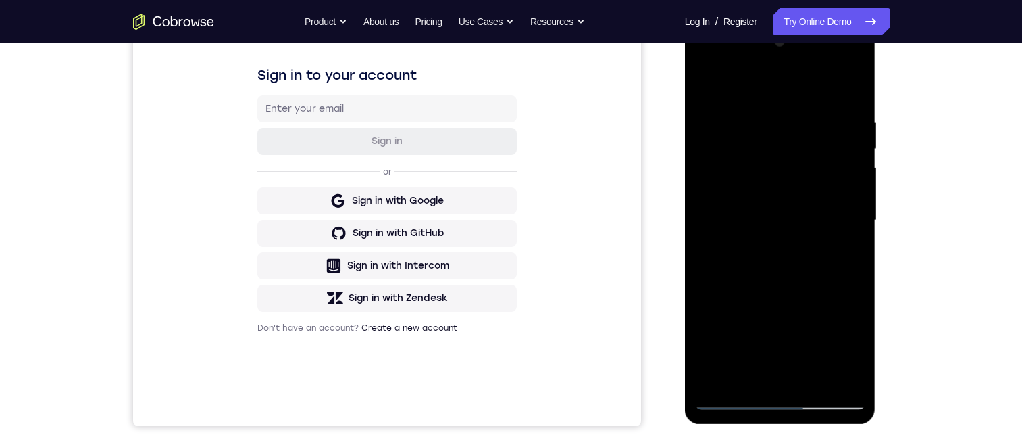
click at [746, 126] on div at bounding box center [780, 220] width 170 height 378
drag, startPoint x: 809, startPoint y: 253, endPoint x: 778, endPoint y: 157, distance: 100.9
click at [768, 105] on div at bounding box center [780, 220] width 170 height 378
drag, startPoint x: 827, startPoint y: 282, endPoint x: 820, endPoint y: 101, distance: 181.3
click at [819, 101] on div at bounding box center [780, 220] width 170 height 378
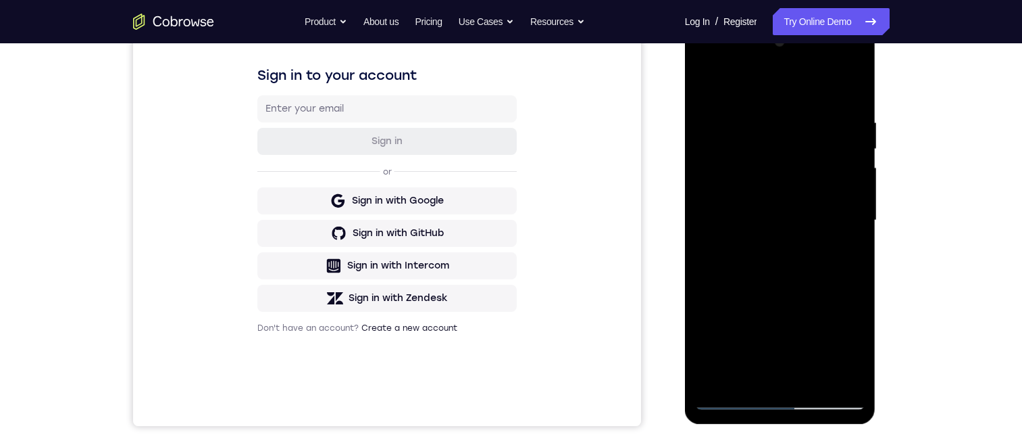
drag, startPoint x: 806, startPoint y: 292, endPoint x: 780, endPoint y: 199, distance: 96.1
click at [780, 199] on div at bounding box center [780, 220] width 170 height 378
drag, startPoint x: 794, startPoint y: 245, endPoint x: 774, endPoint y: 137, distance: 110.0
click at [774, 137] on div at bounding box center [780, 220] width 170 height 378
drag, startPoint x: 800, startPoint y: 243, endPoint x: 787, endPoint y: 143, distance: 101.5
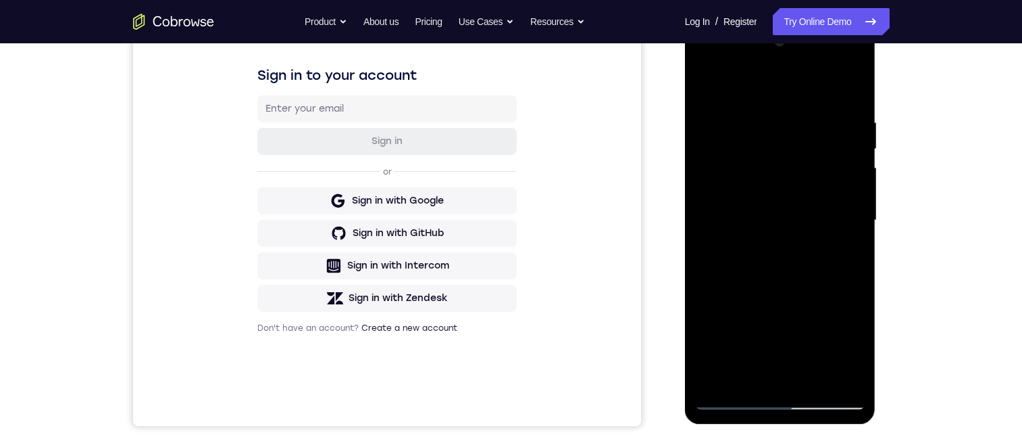
click at [784, 148] on div at bounding box center [780, 220] width 170 height 378
drag, startPoint x: 803, startPoint y: 271, endPoint x: 771, endPoint y: 237, distance: 46.8
click at [798, 234] on div at bounding box center [780, 220] width 170 height 378
drag, startPoint x: 776, startPoint y: 266, endPoint x: 755, endPoint y: 183, distance: 85.6
click at [760, 166] on div at bounding box center [780, 220] width 170 height 378
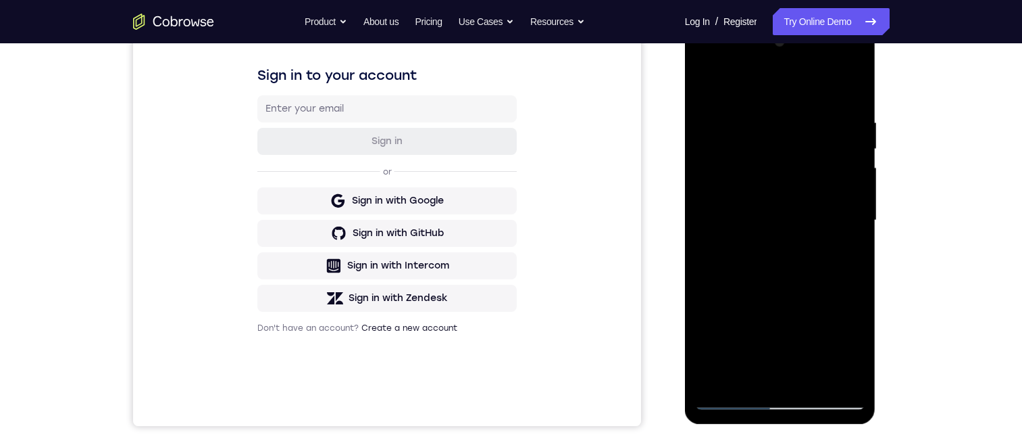
drag, startPoint x: 781, startPoint y: 307, endPoint x: 751, endPoint y: 168, distance: 143.1
click at [751, 168] on div at bounding box center [780, 220] width 170 height 378
drag, startPoint x: 822, startPoint y: 141, endPoint x: 812, endPoint y: 113, distance: 30.4
click at [810, 112] on div at bounding box center [780, 220] width 170 height 378
drag, startPoint x: 781, startPoint y: 257, endPoint x: 793, endPoint y: 173, distance: 85.3
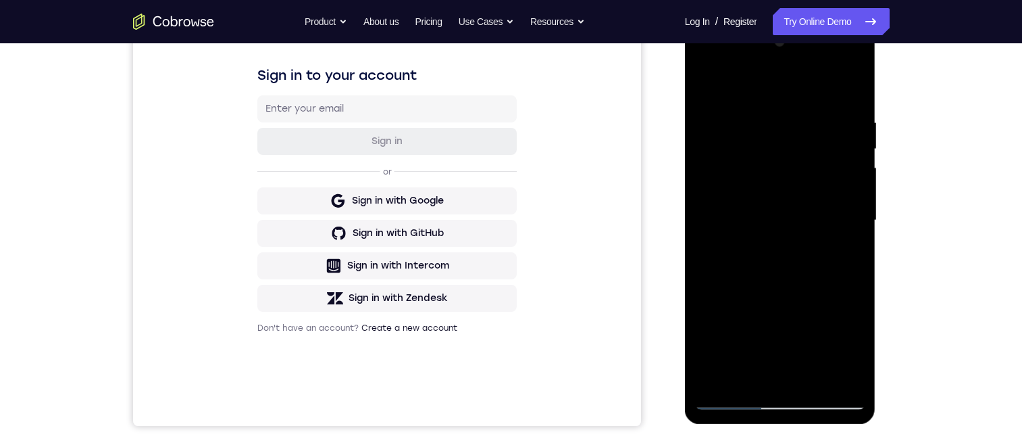
click at [785, 125] on div at bounding box center [780, 220] width 170 height 378
drag, startPoint x: 798, startPoint y: 316, endPoint x: 768, endPoint y: 184, distance: 135.1
click at [764, 180] on div at bounding box center [780, 220] width 170 height 378
drag, startPoint x: 781, startPoint y: 278, endPoint x: 786, endPoint y: 220, distance: 58.3
click at [786, 218] on div at bounding box center [780, 220] width 170 height 378
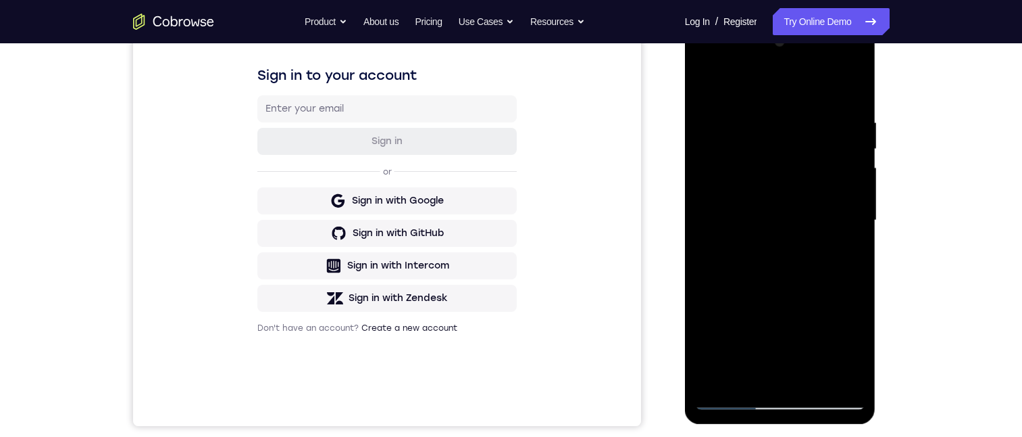
drag, startPoint x: 820, startPoint y: 240, endPoint x: 804, endPoint y: 215, distance: 29.4
click at [800, 214] on div at bounding box center [780, 220] width 170 height 378
drag, startPoint x: 830, startPoint y: 276, endPoint x: 774, endPoint y: 102, distance: 182.3
click at [776, 37] on div at bounding box center [780, 220] width 170 height 378
drag, startPoint x: 783, startPoint y: 122, endPoint x: 794, endPoint y: 124, distance: 10.9
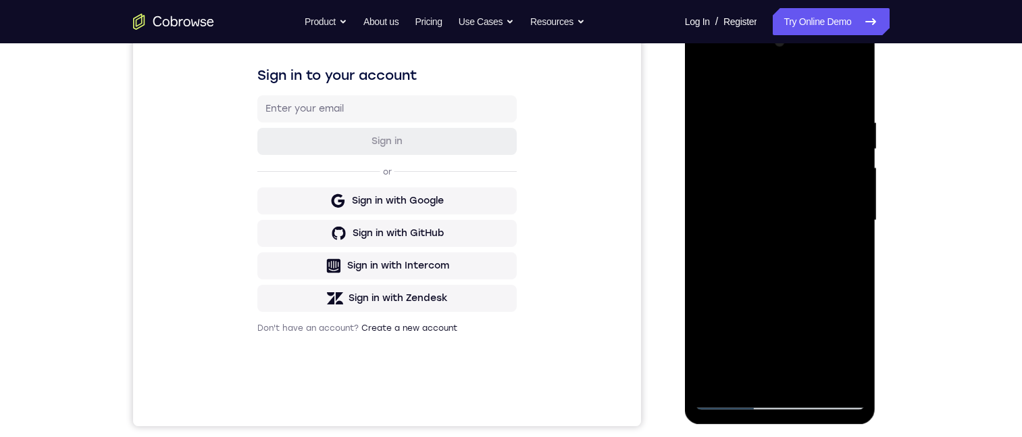
click at [768, 87] on div at bounding box center [780, 220] width 170 height 378
drag, startPoint x: 802, startPoint y: 250, endPoint x: 815, endPoint y: 247, distance: 13.1
click at [807, 247] on div at bounding box center [780, 220] width 170 height 378
click at [825, 259] on div at bounding box center [780, 220] width 170 height 378
click at [824, 257] on div at bounding box center [780, 220] width 170 height 378
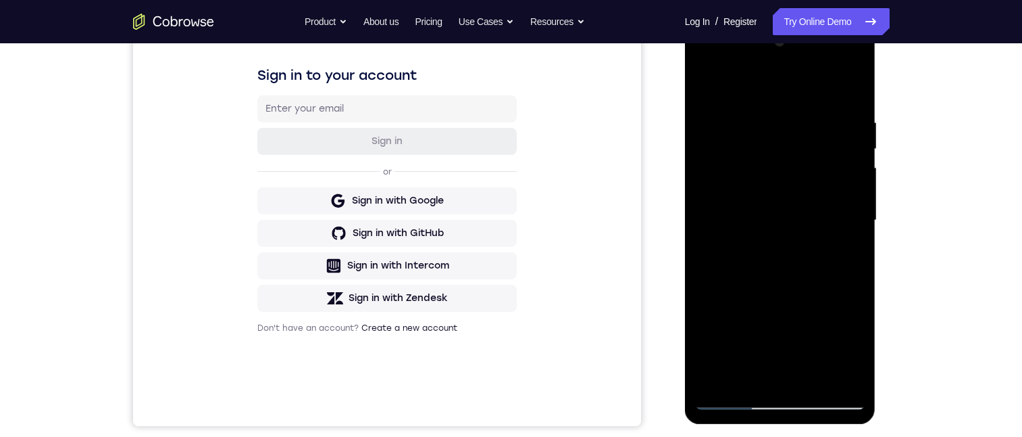
click at [824, 259] on div at bounding box center [780, 220] width 170 height 378
drag, startPoint x: 765, startPoint y: 226, endPoint x: 747, endPoint y: 89, distance: 139.0
click at [749, 32] on div at bounding box center [780, 220] width 170 height 378
drag, startPoint x: 768, startPoint y: 245, endPoint x: 788, endPoint y: 210, distance: 40.6
click at [788, 210] on div at bounding box center [780, 220] width 170 height 378
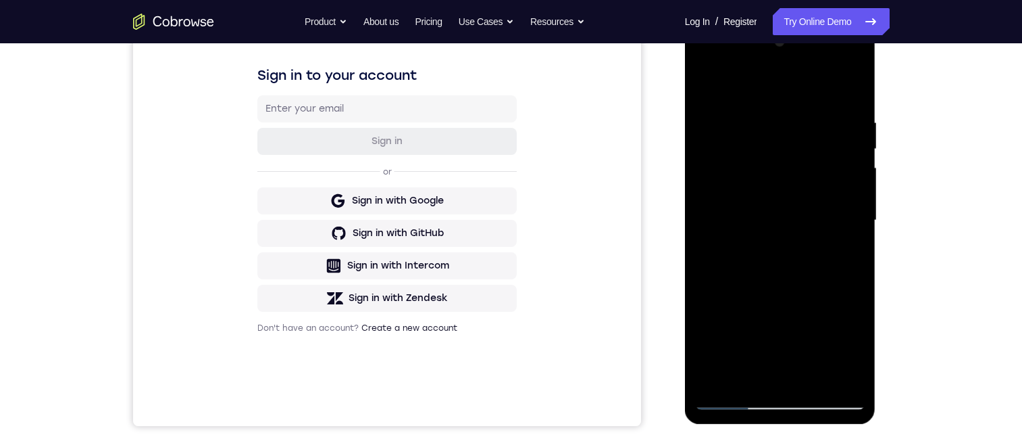
drag, startPoint x: 790, startPoint y: 239, endPoint x: 797, endPoint y: 96, distance: 142.8
click at [786, 96] on div at bounding box center [780, 220] width 170 height 378
drag, startPoint x: 795, startPoint y: 240, endPoint x: 792, endPoint y: 119, distance: 121.0
click at [792, 124] on div at bounding box center [780, 220] width 170 height 378
drag, startPoint x: 791, startPoint y: 241, endPoint x: 801, endPoint y: 121, distance: 120.8
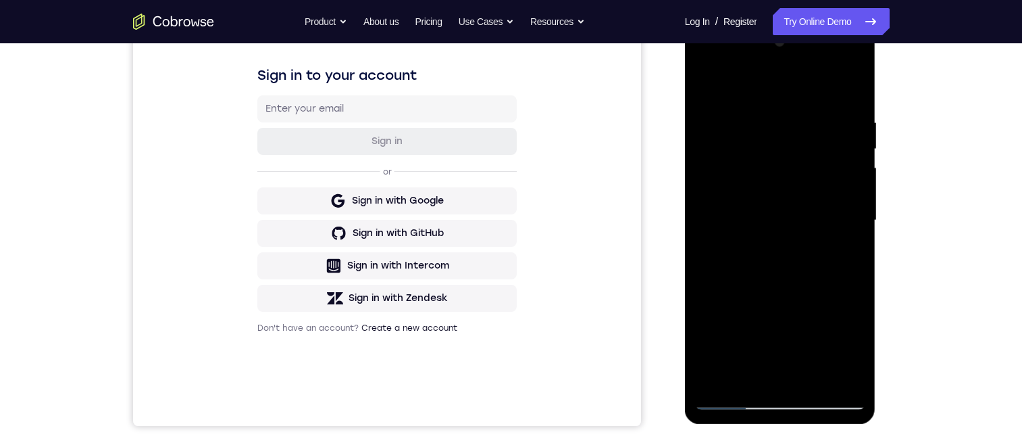
click at [803, 123] on div at bounding box center [780, 220] width 170 height 378
drag, startPoint x: 775, startPoint y: 159, endPoint x: 784, endPoint y: 43, distance: 115.9
click at [783, 55] on div at bounding box center [780, 220] width 170 height 378
drag, startPoint x: 781, startPoint y: 151, endPoint x: 793, endPoint y: 139, distance: 16.7
click at [784, 182] on div at bounding box center [780, 220] width 170 height 378
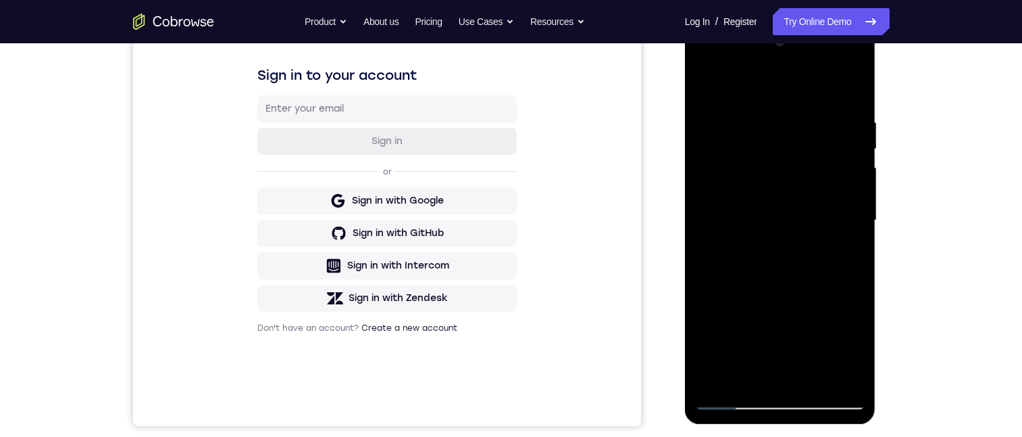
scroll to position [135, 0]
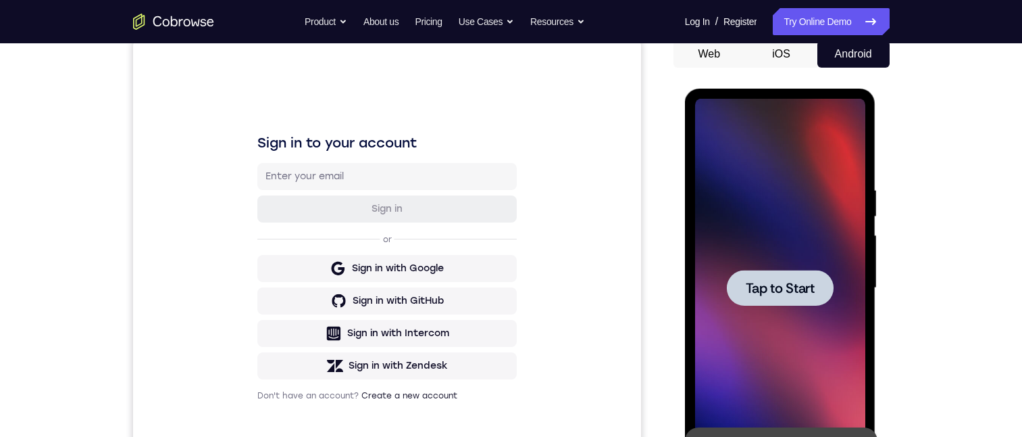
click at [779, 297] on div at bounding box center [780, 288] width 107 height 36
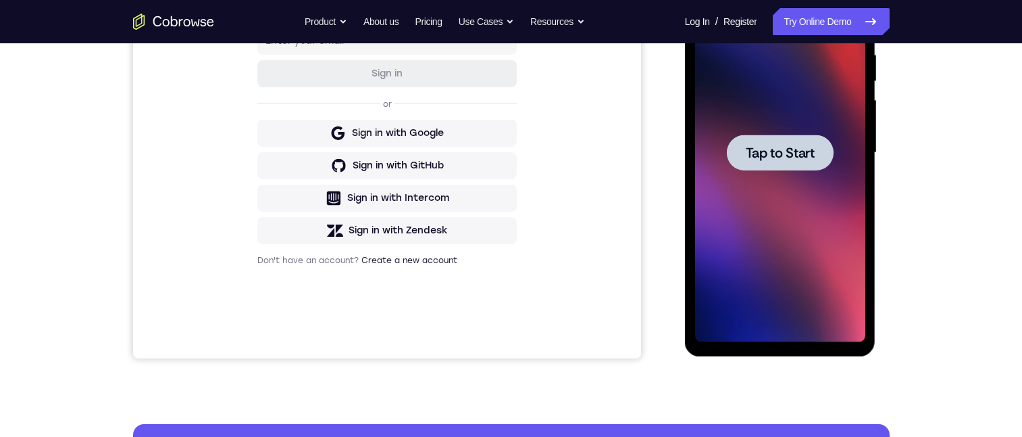
scroll to position [203, 0]
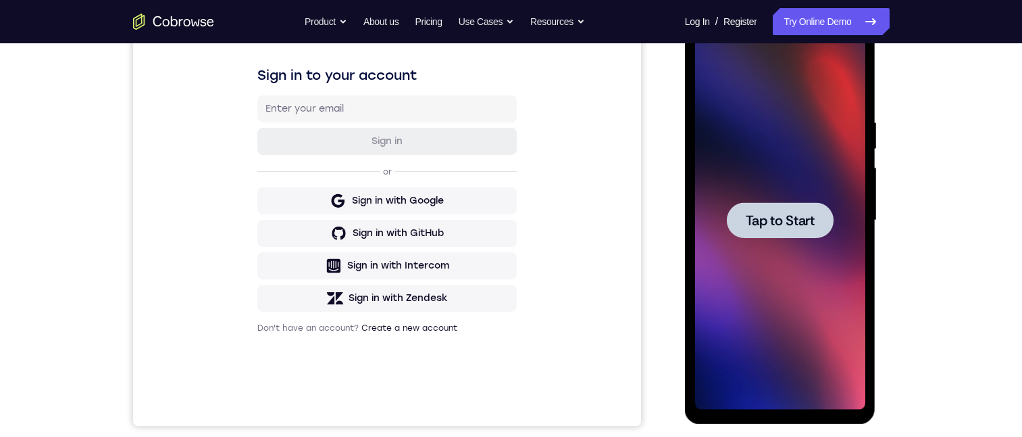
click at [809, 225] on span "Tap to Start" at bounding box center [780, 221] width 69 height 14
click at [805, 227] on span "Tap to Start" at bounding box center [780, 221] width 69 height 14
click at [795, 226] on span "Tap to Start" at bounding box center [780, 221] width 69 height 14
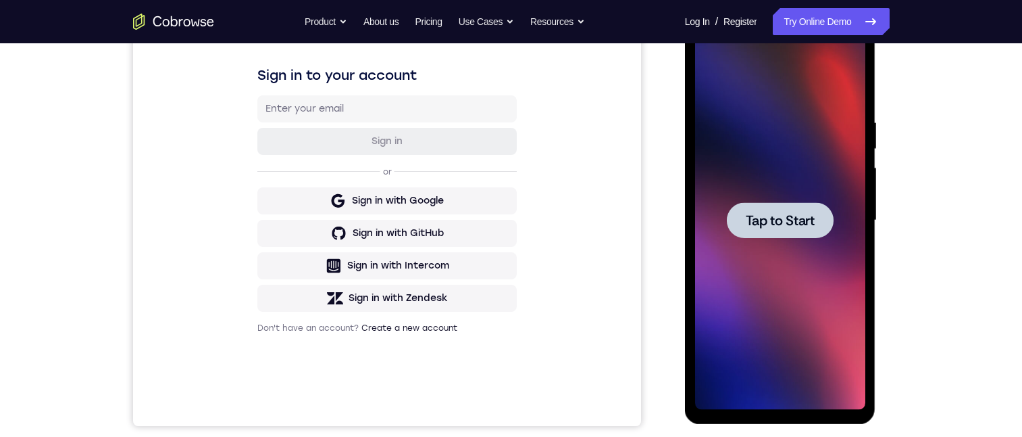
click at [795, 226] on span "Tap to Start" at bounding box center [780, 221] width 69 height 14
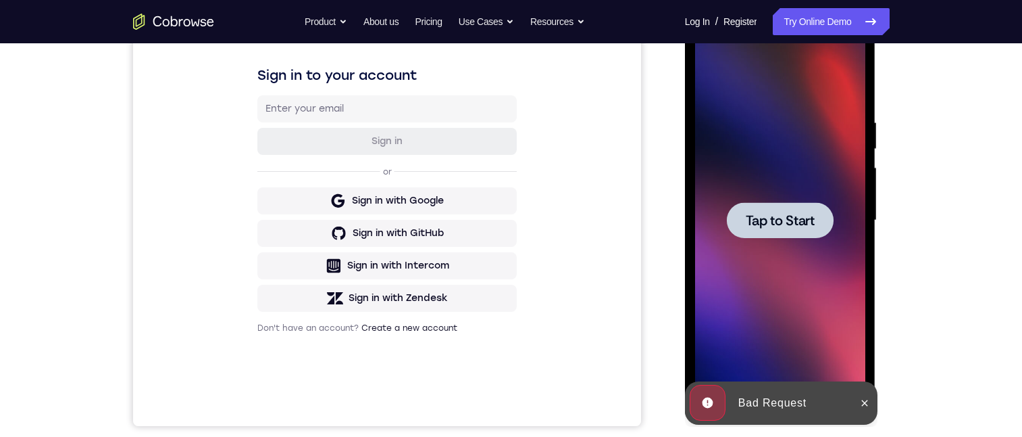
click at [793, 224] on span "Tap to Start" at bounding box center [780, 221] width 69 height 14
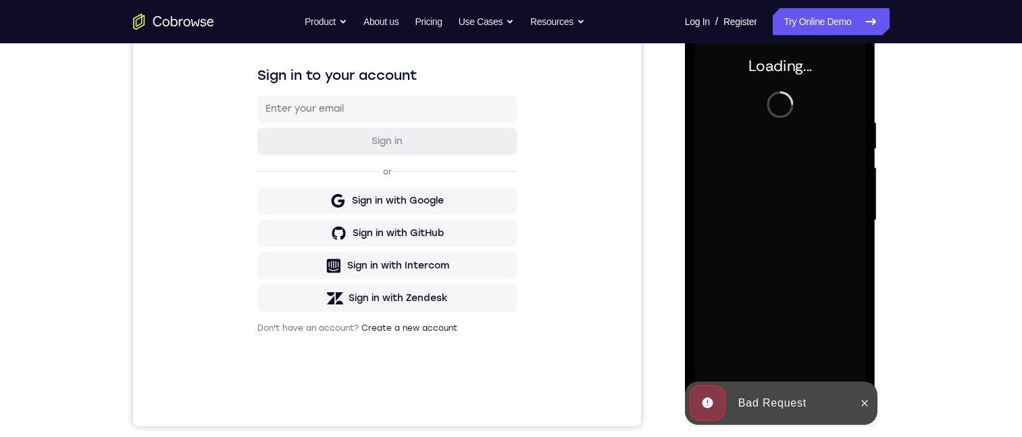
click at [793, 224] on div at bounding box center [780, 220] width 170 height 378
click at [866, 403] on icon at bounding box center [865, 402] width 6 height 6
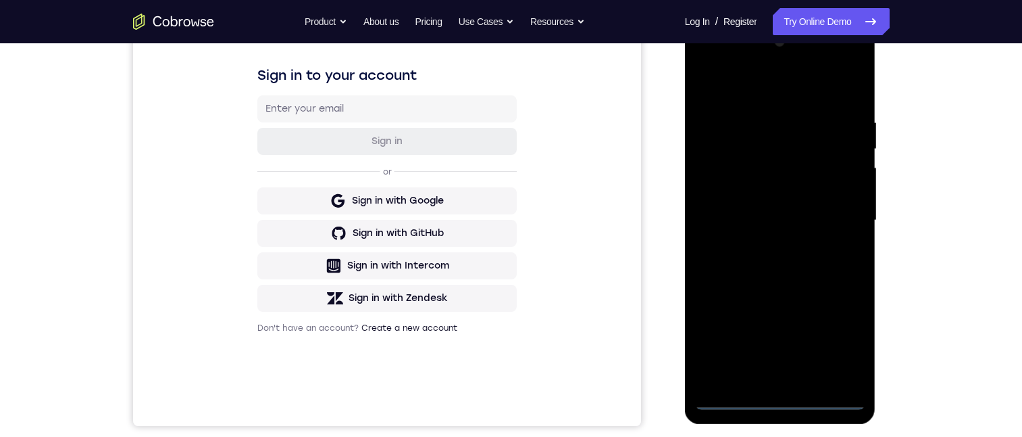
click at [785, 400] on div at bounding box center [780, 220] width 170 height 378
